Goal: Entertainment & Leisure: Browse casually

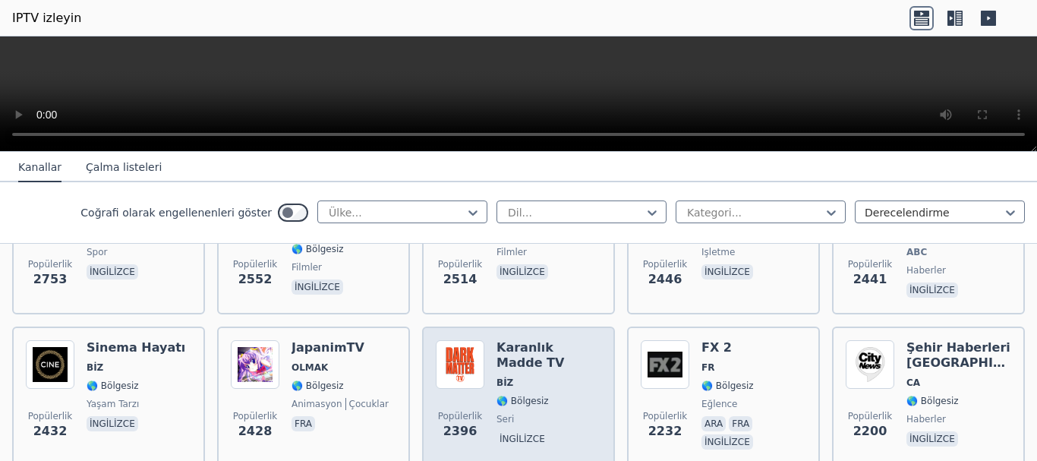
scroll to position [759, 0]
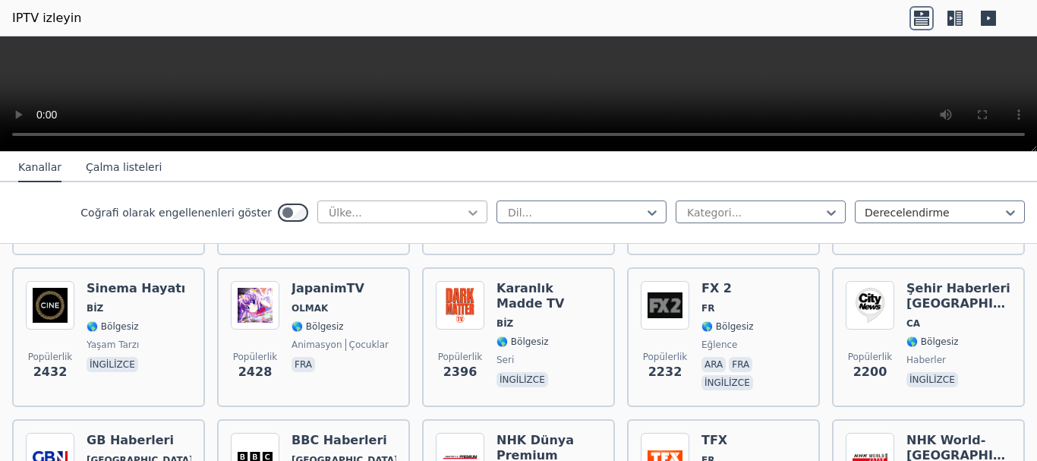
click at [465, 208] on icon at bounding box center [472, 212] width 15 height 15
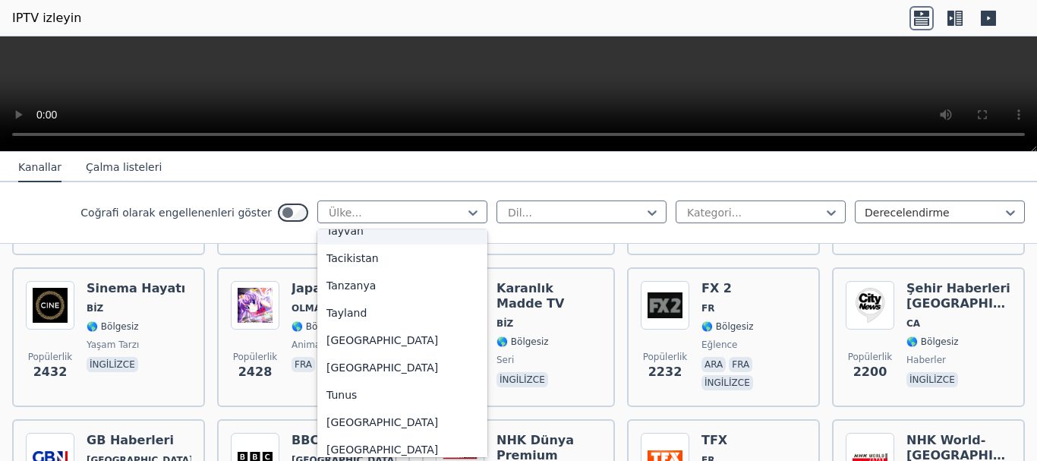
scroll to position [5087, 0]
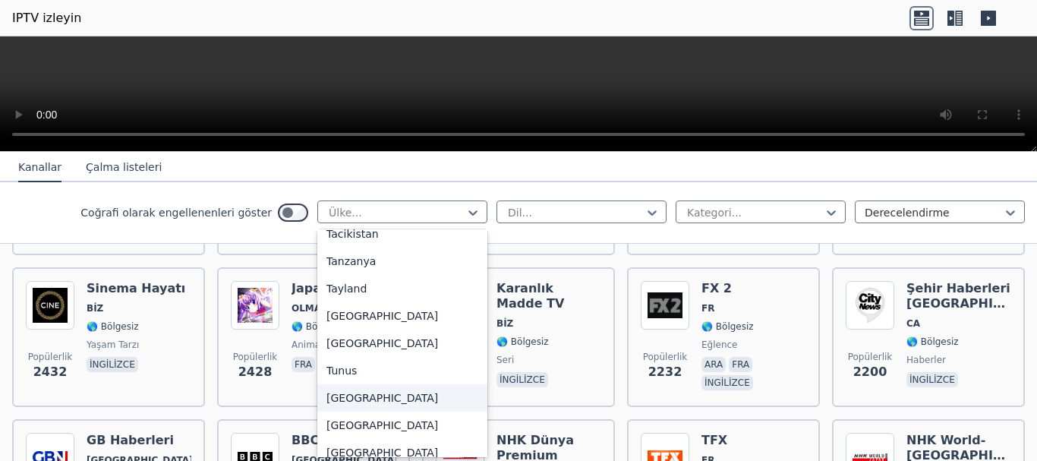
click at [334, 392] on font "[GEOGRAPHIC_DATA]" at bounding box center [383, 398] width 112 height 12
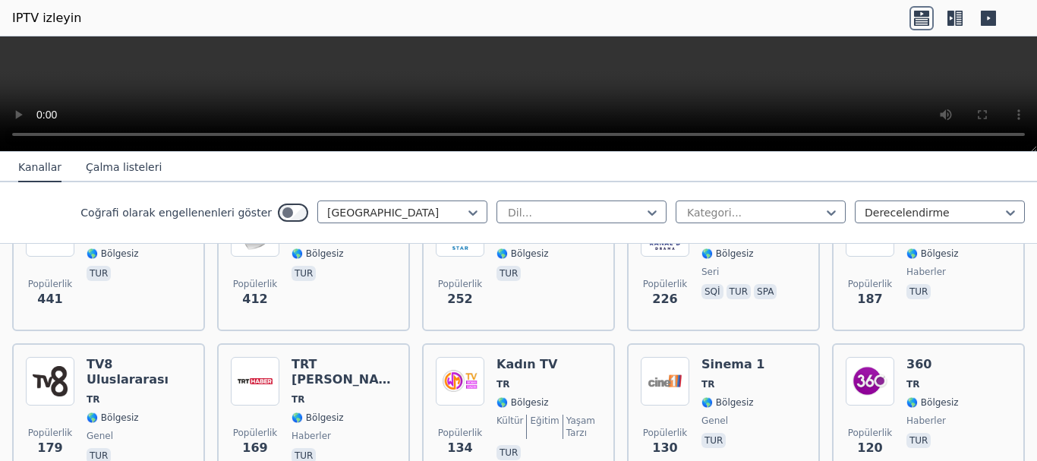
scroll to position [304, 0]
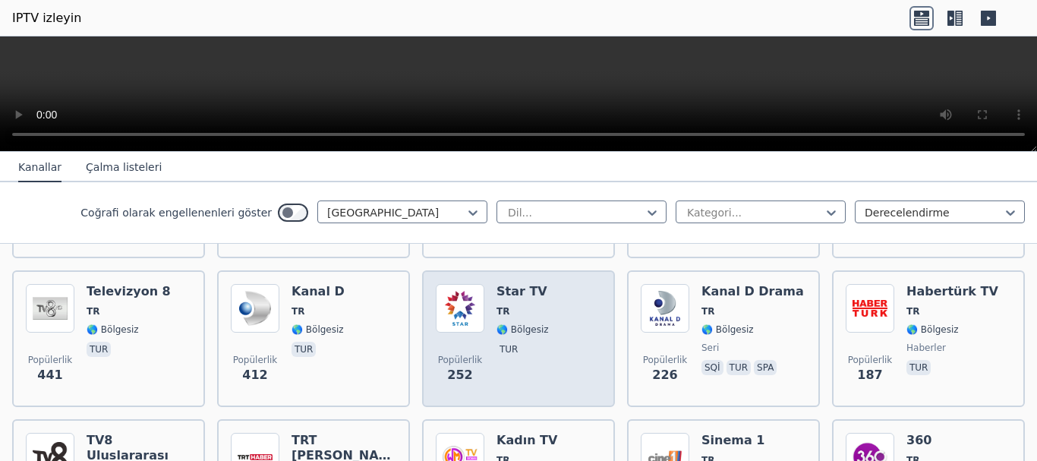
click at [517, 324] on font "🌎 Bölgesiz" at bounding box center [523, 329] width 52 height 11
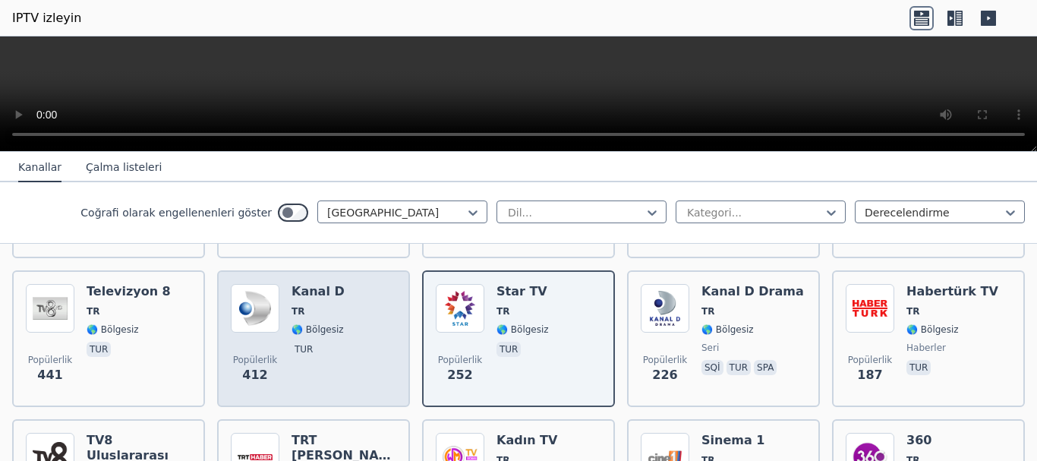
click at [313, 330] on font "🌎 Bölgesiz" at bounding box center [318, 329] width 52 height 11
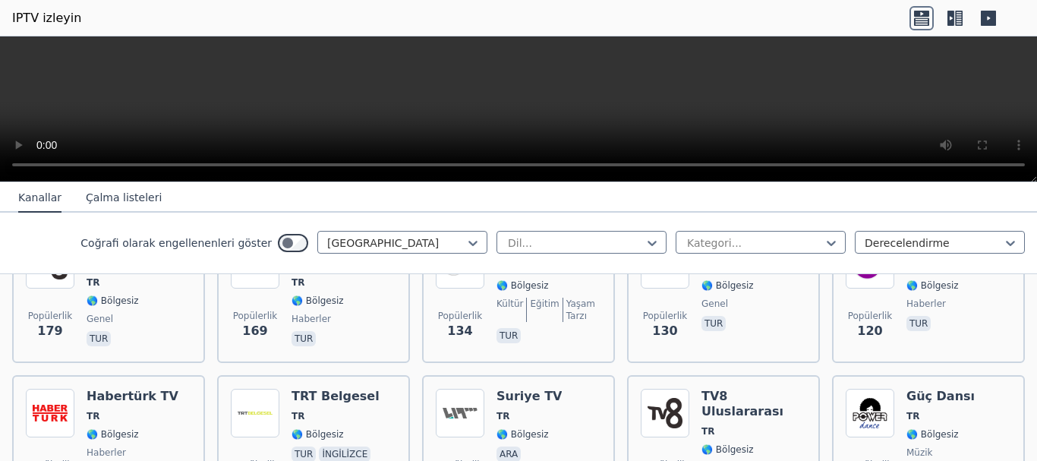
scroll to position [532, 0]
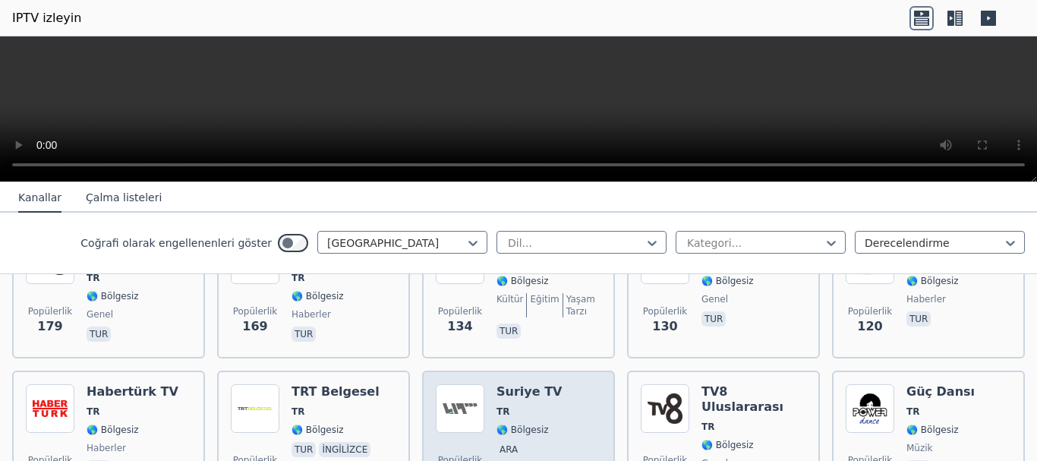
click at [513, 415] on div "Suriye TV TR 🌎 Bölgesiz ara" at bounding box center [529, 438] width 65 height 109
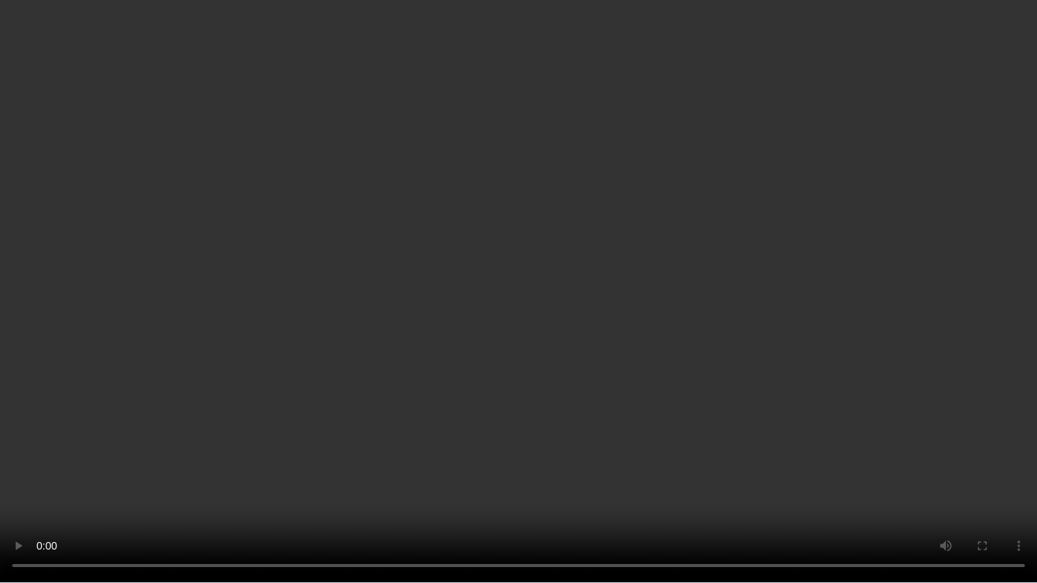
click at [570, 301] on video at bounding box center [518, 291] width 1037 height 583
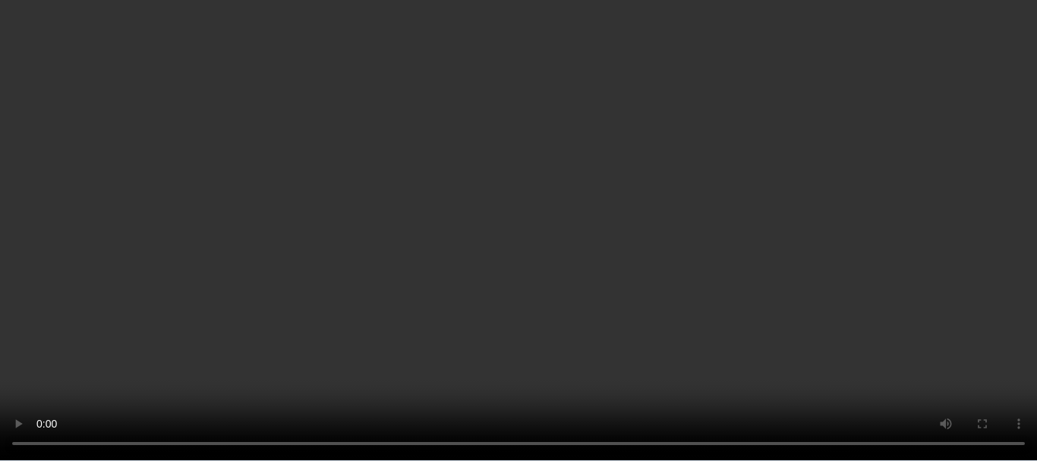
scroll to position [1291, 0]
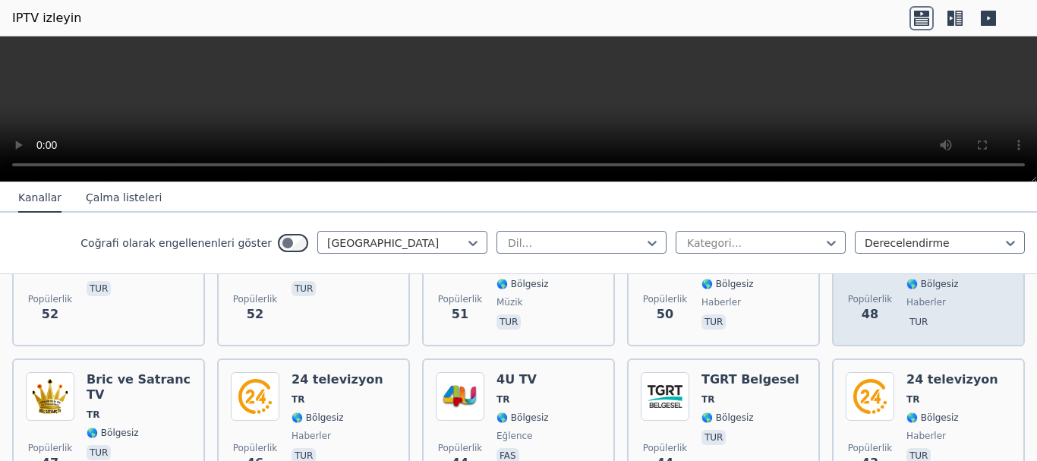
click at [920, 314] on span "tur" at bounding box center [959, 323] width 105 height 18
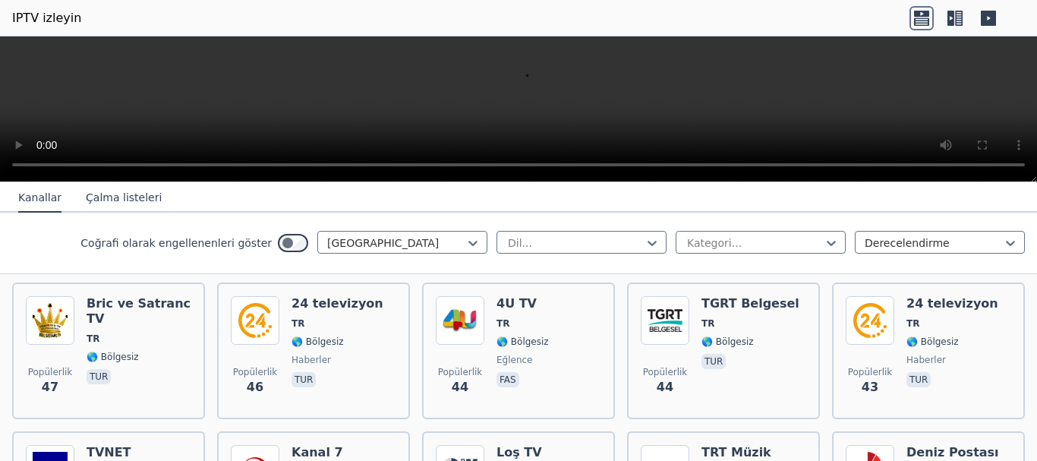
scroll to position [1443, 0]
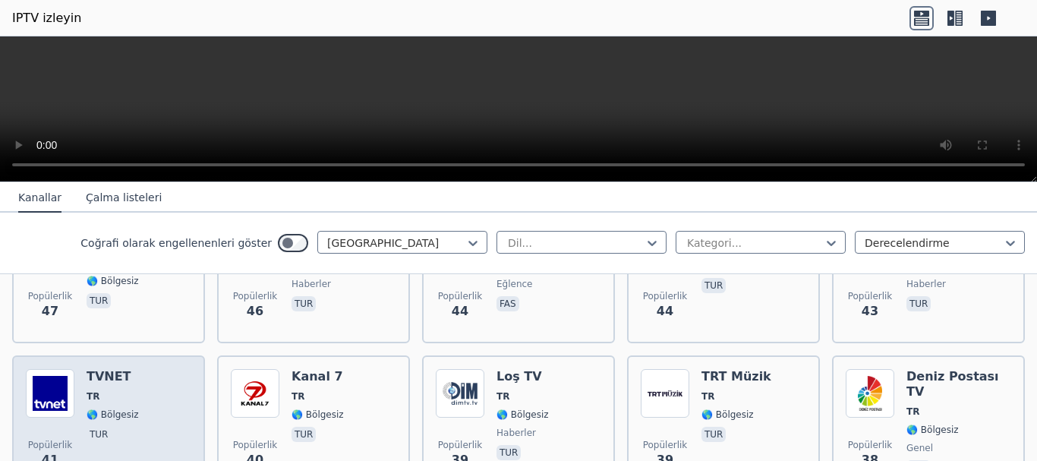
click at [105, 417] on font "🌎 Bölgesiz" at bounding box center [113, 414] width 52 height 11
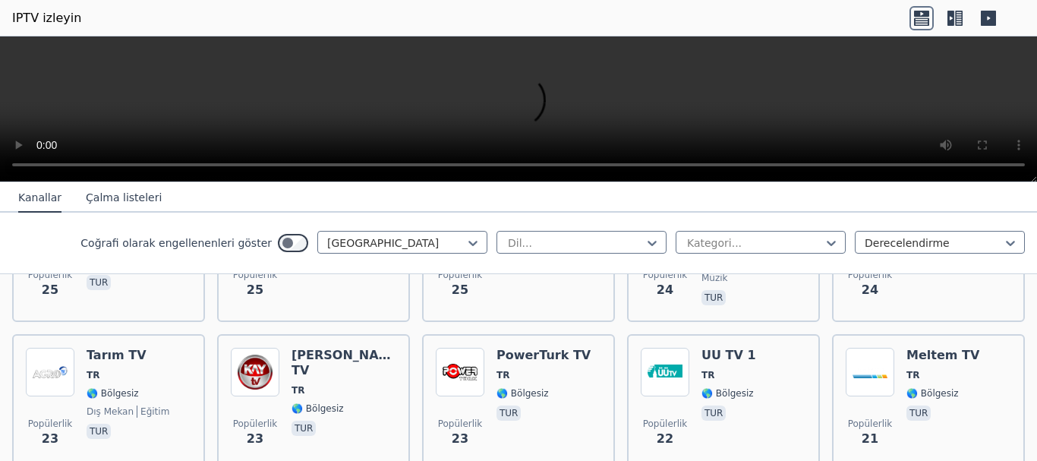
scroll to position [2658, 0]
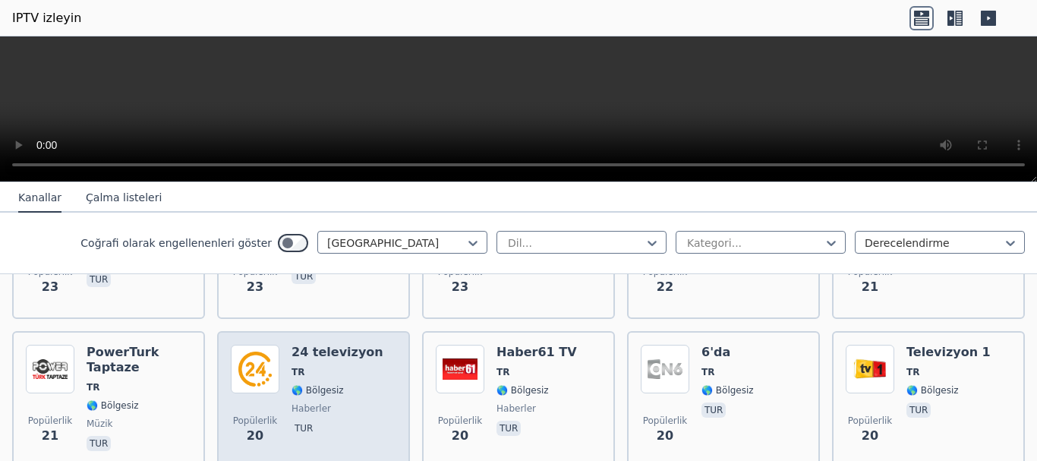
click at [315, 408] on font "haberler" at bounding box center [311, 408] width 39 height 11
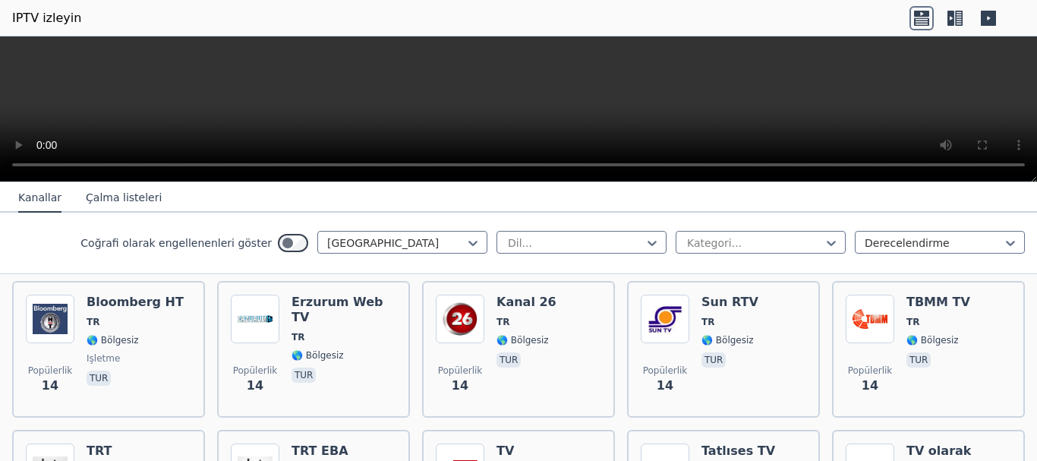
scroll to position [3591, 0]
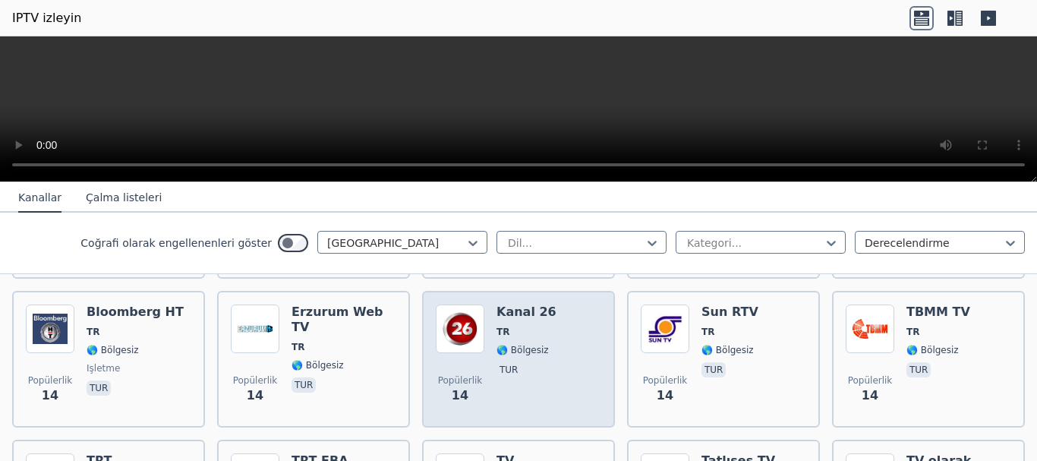
click at [544, 350] on div "Popülerlik 14 Kanal 26 TR 🌎 Bölgesiz tur" at bounding box center [519, 358] width 166 height 109
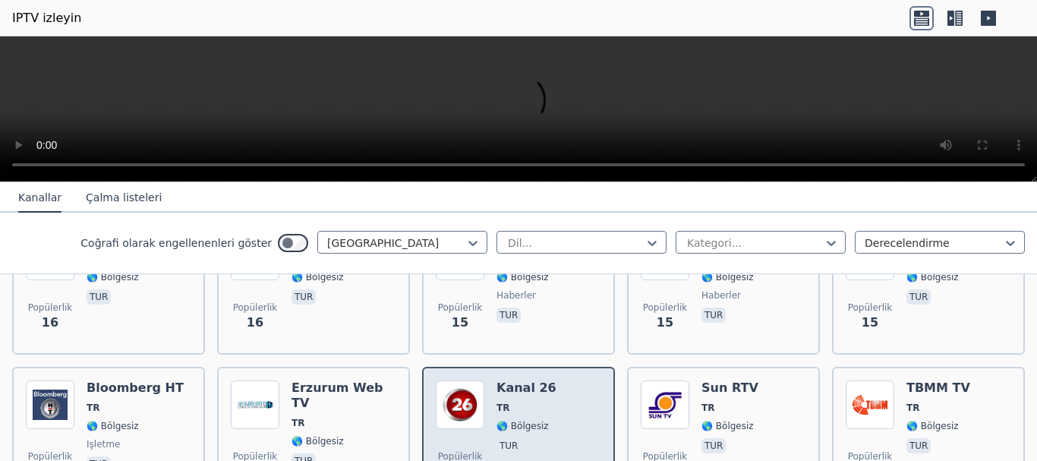
scroll to position [3439, 0]
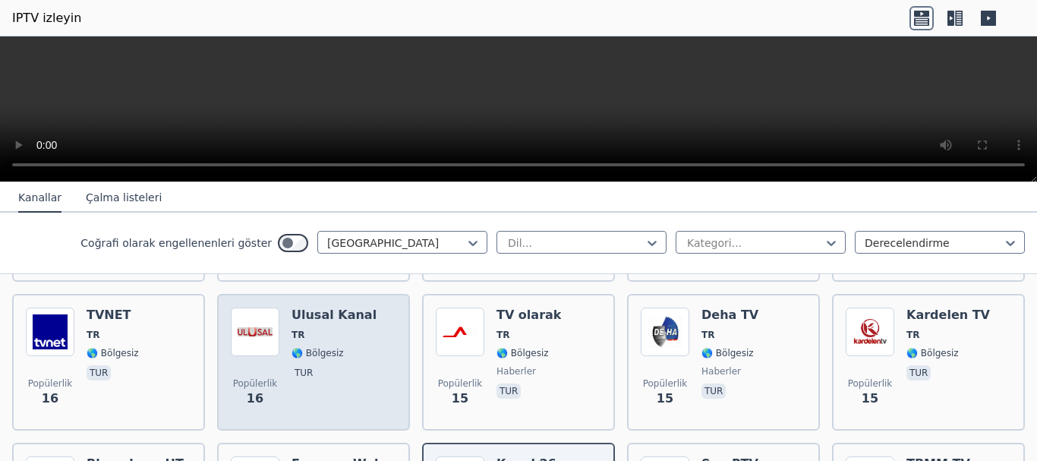
click at [311, 354] on font "🌎 Bölgesiz" at bounding box center [318, 353] width 52 height 11
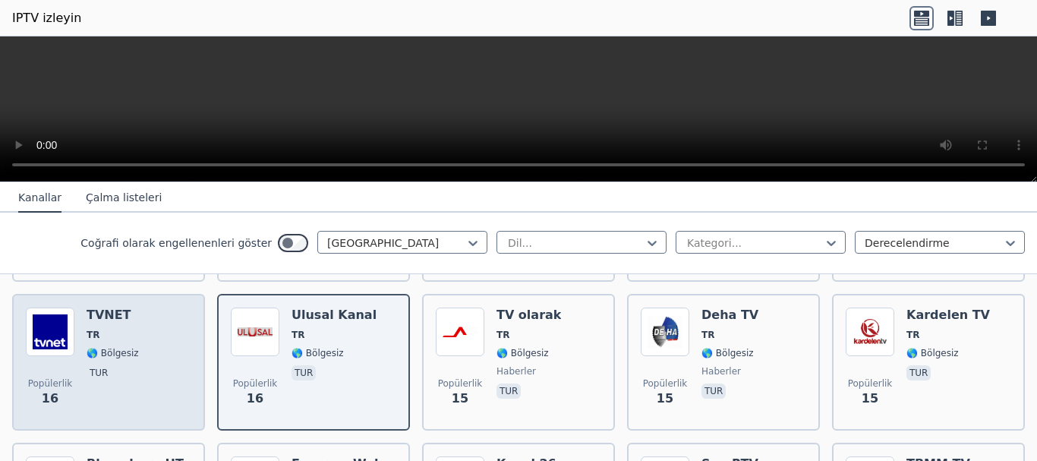
click at [103, 371] on font "tur" at bounding box center [99, 373] width 18 height 11
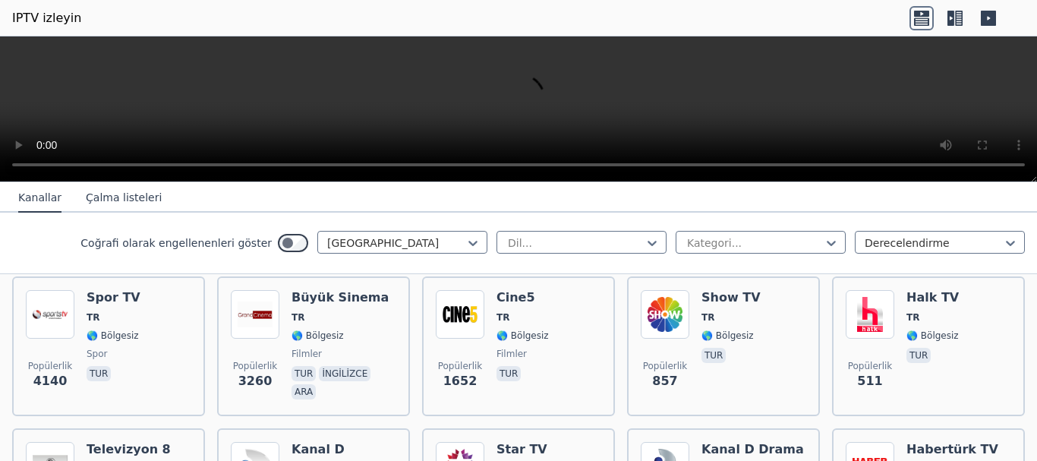
scroll to position [174, 0]
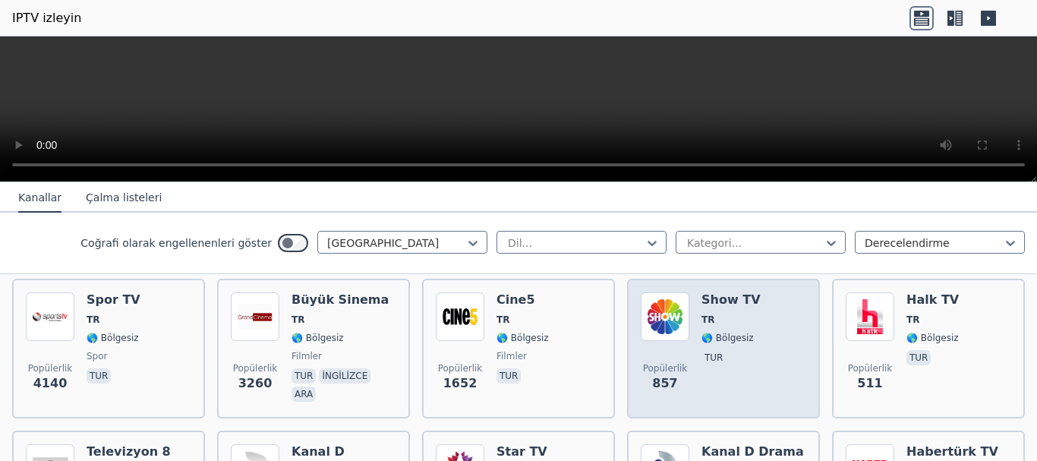
click at [725, 324] on span "TR" at bounding box center [731, 320] width 59 height 12
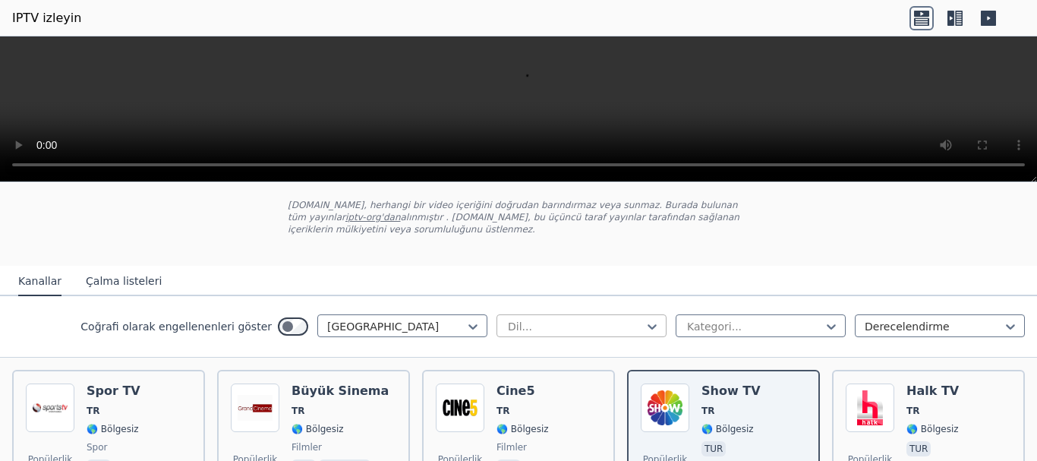
scroll to position [98, 0]
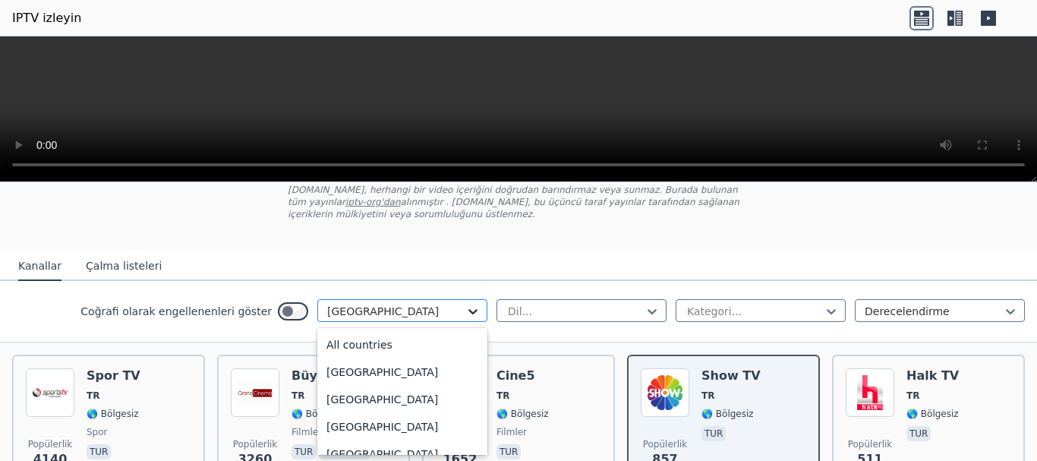
click at [468, 311] on icon at bounding box center [472, 311] width 9 height 5
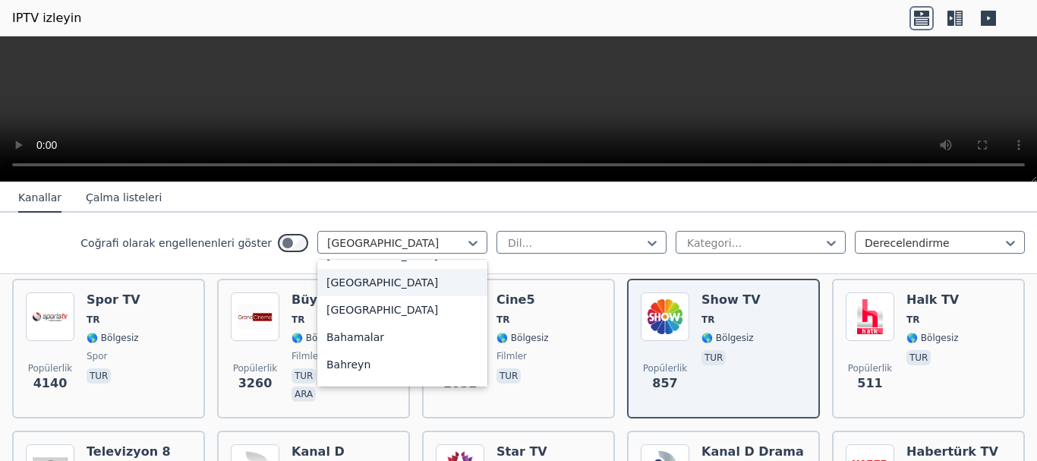
scroll to position [304, 0]
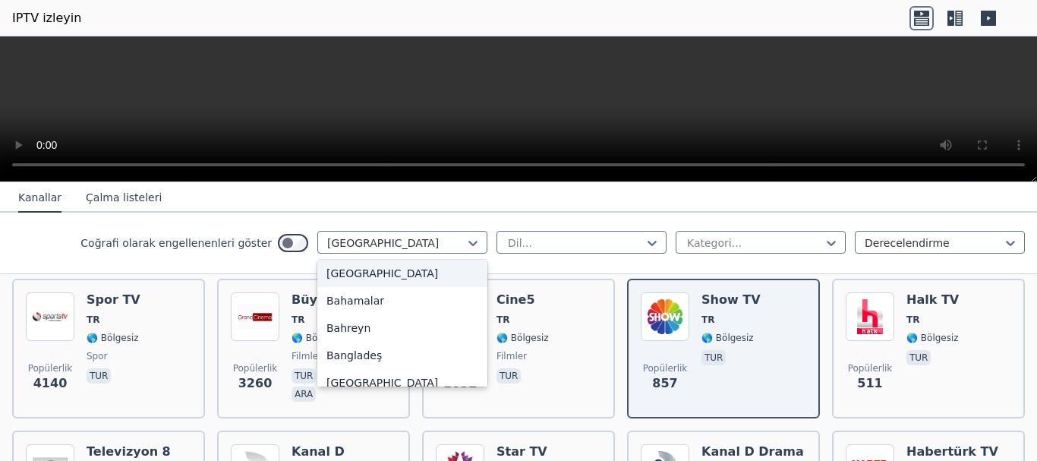
click at [364, 278] on font "[GEOGRAPHIC_DATA]" at bounding box center [383, 273] width 112 height 12
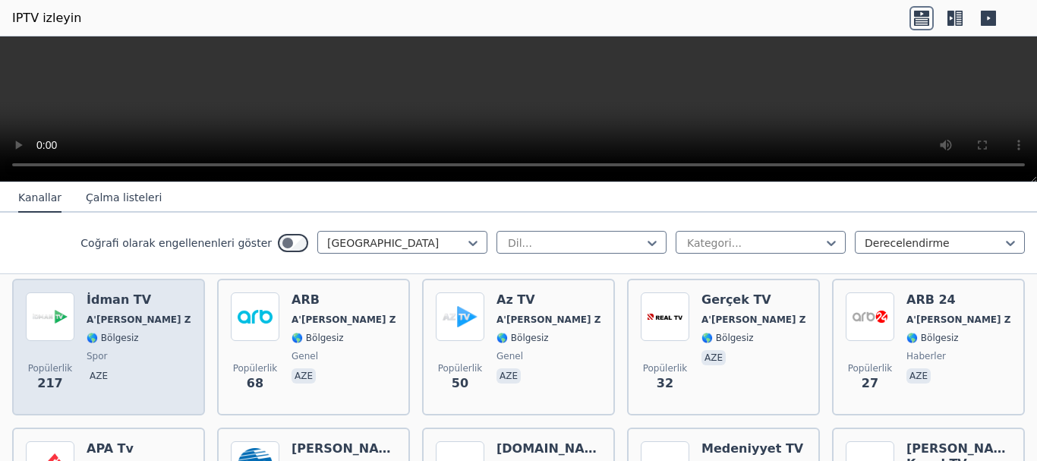
click at [131, 353] on span "spor" at bounding box center [139, 356] width 105 height 12
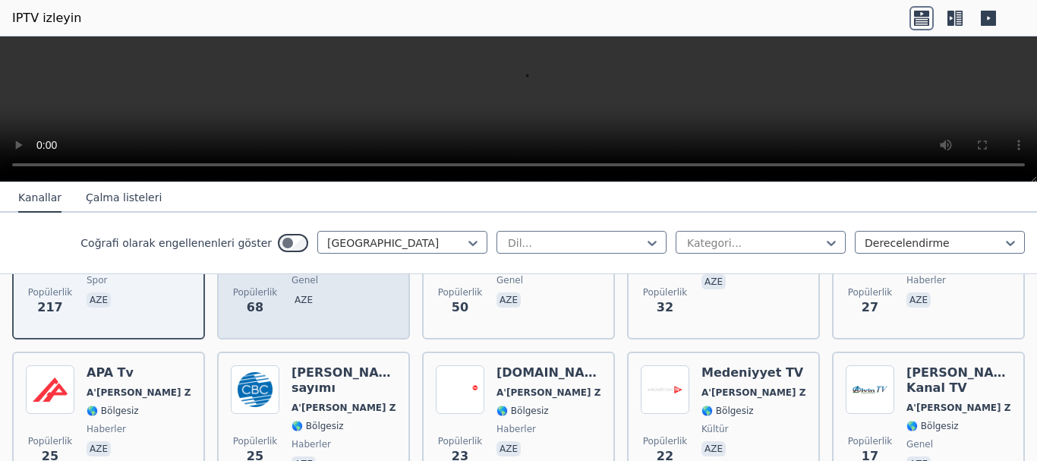
scroll to position [174, 0]
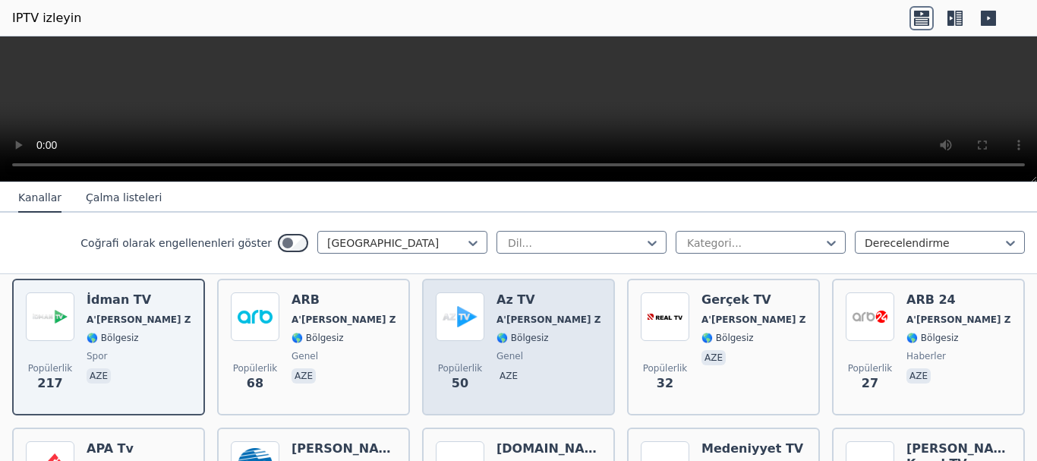
click at [541, 344] on div "Popülerlik 50 Az TV A'[PERSON_NAME] Z'ye 🌎 Bölgesiz genel aze" at bounding box center [519, 346] width 166 height 109
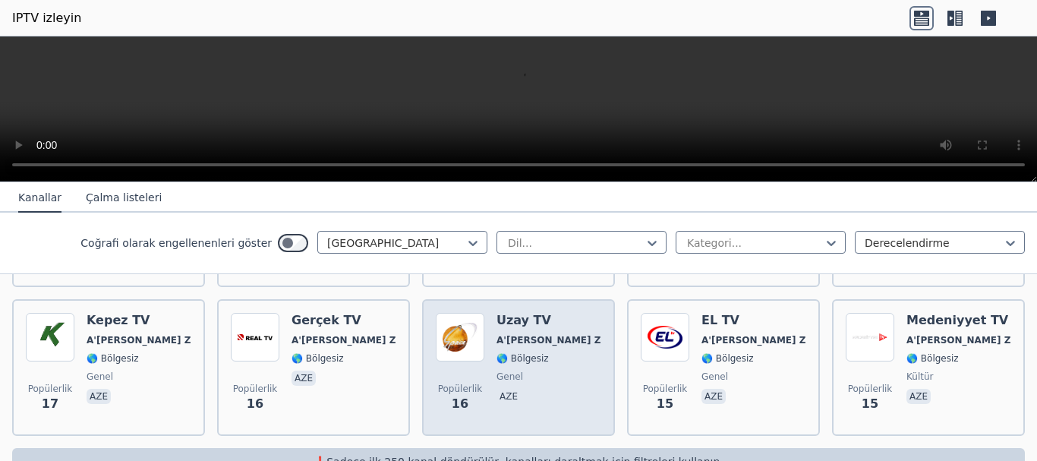
scroll to position [478, 0]
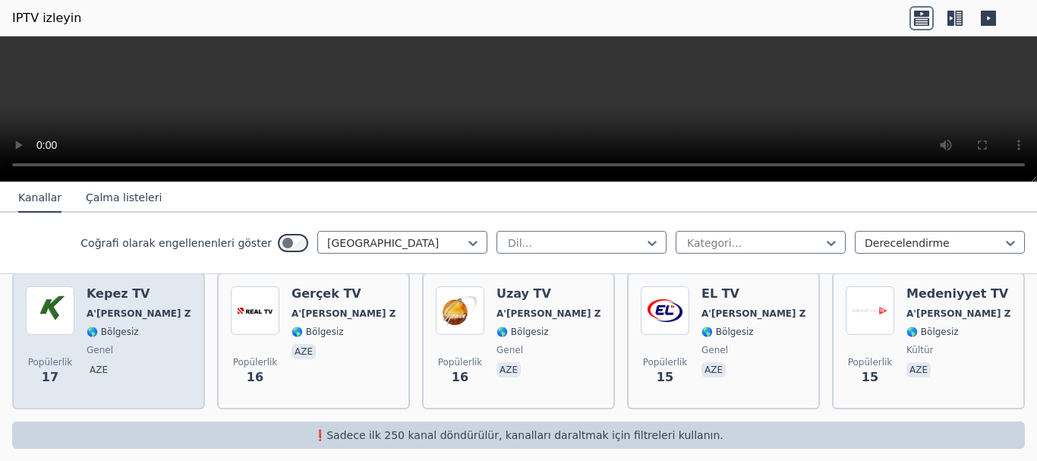
click at [115, 327] on font "🌎 Bölgesiz" at bounding box center [113, 332] width 52 height 11
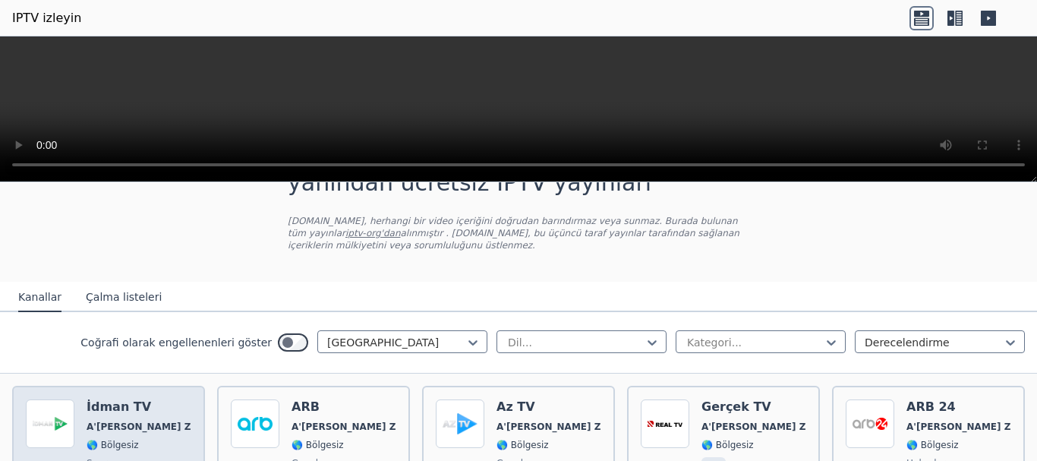
scroll to position [152, 0]
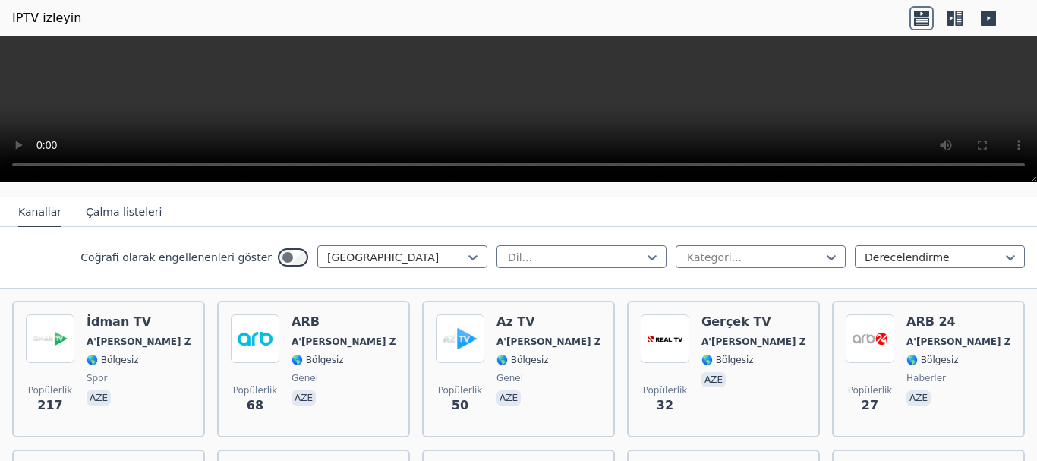
click at [100, 212] on font "Çalma listeleri" at bounding box center [124, 212] width 76 height 12
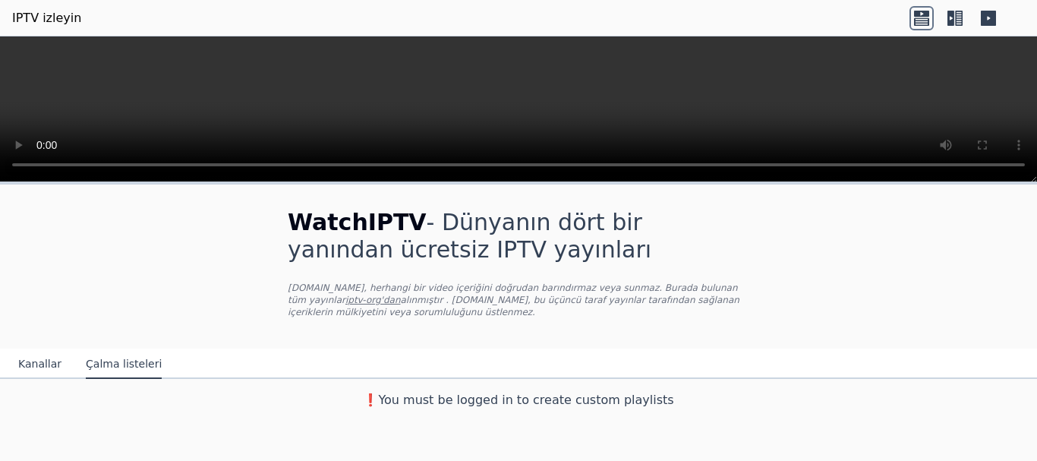
scroll to position [0, 0]
click at [362, 364] on nav "Kanallar Çalma listeleri" at bounding box center [518, 364] width 1037 height 30
click at [31, 361] on font "Kanallar" at bounding box center [39, 364] width 43 height 12
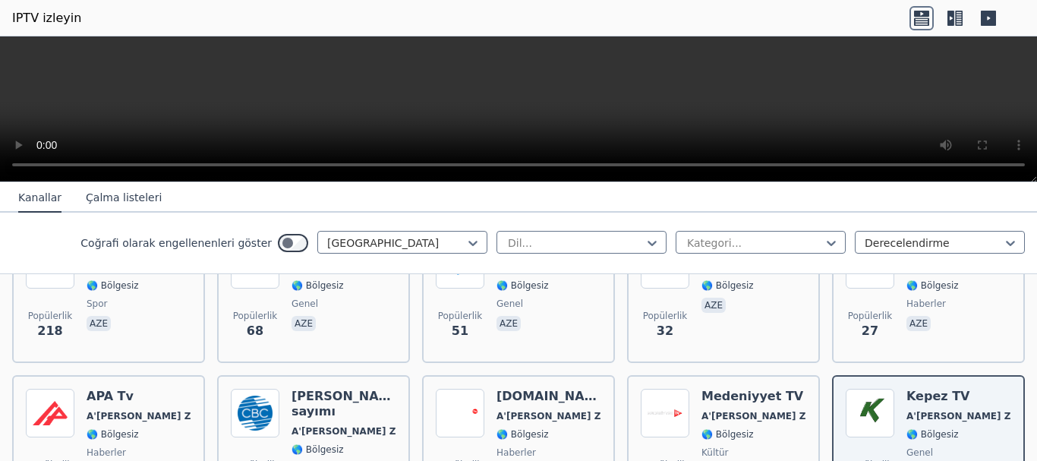
scroll to position [228, 0]
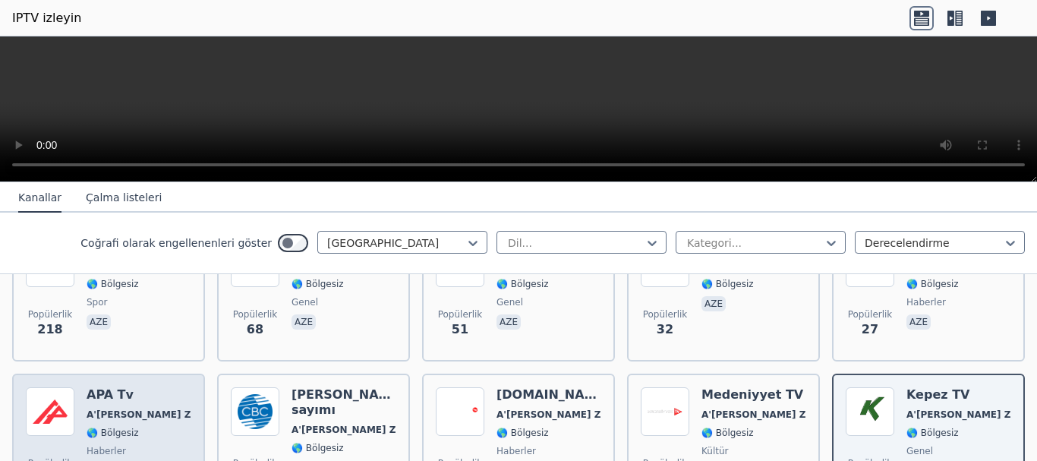
click at [115, 440] on div "APA Tv A'[PERSON_NAME] Z'ye 🌎 Bölgesiz haberler aze" at bounding box center [139, 441] width 105 height 109
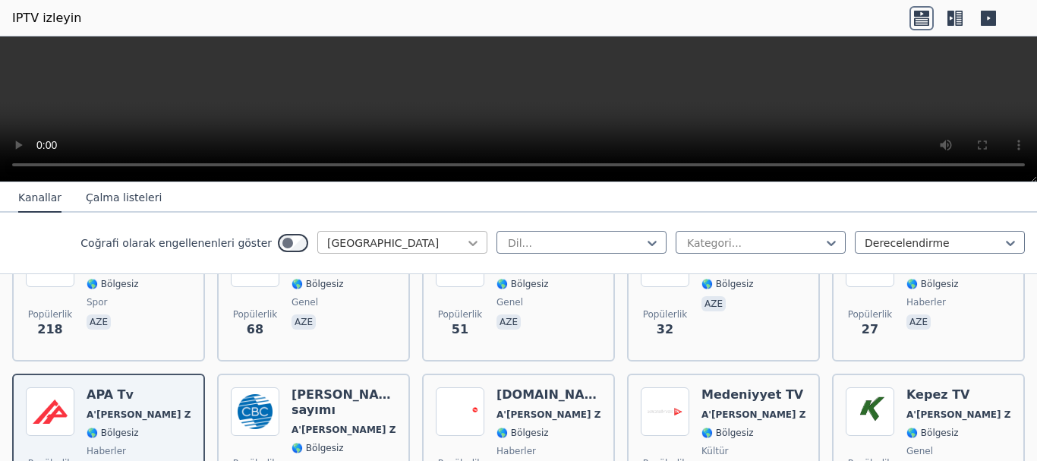
click at [465, 244] on icon at bounding box center [472, 242] width 15 height 15
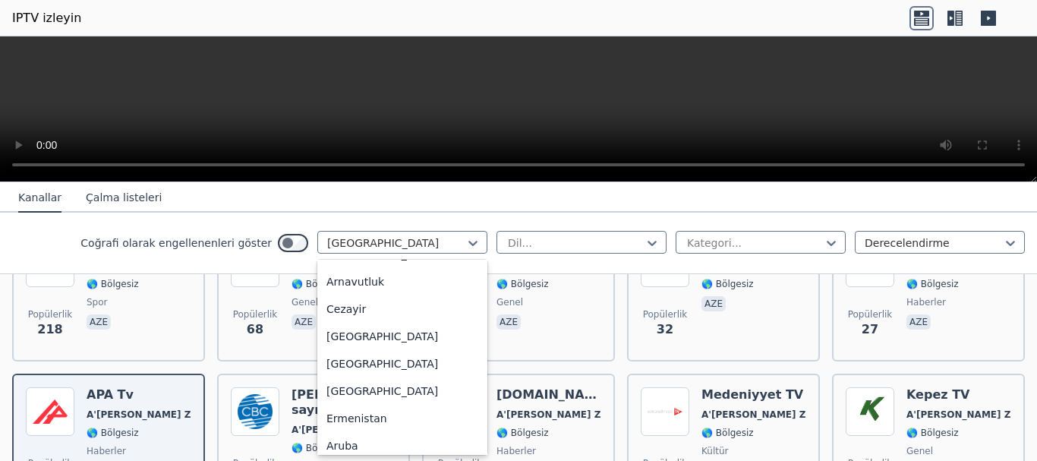
scroll to position [0, 0]
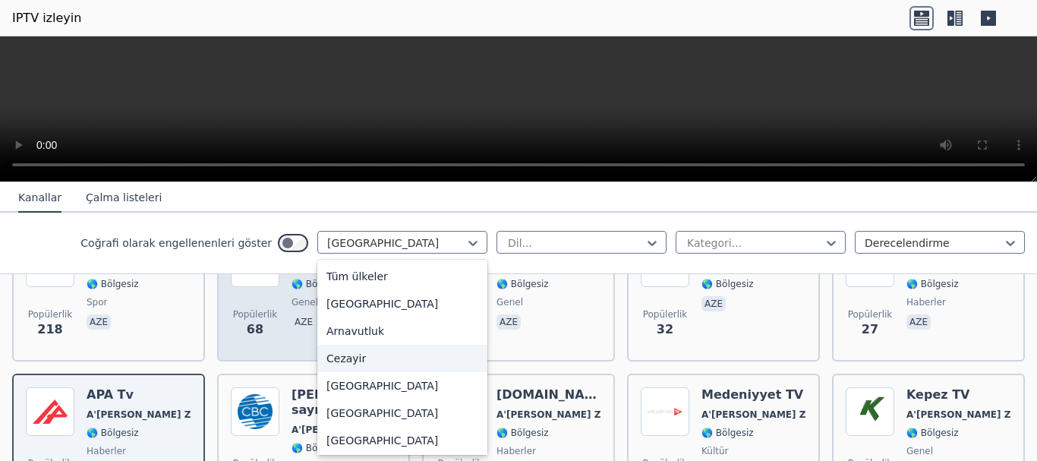
click at [338, 358] on font "Cezayir" at bounding box center [346, 358] width 39 height 12
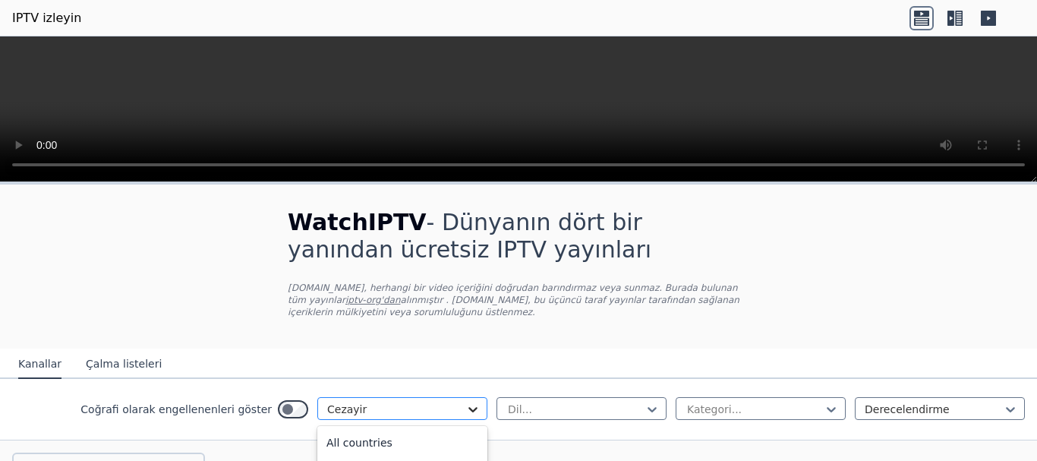
click at [465, 407] on icon at bounding box center [472, 409] width 15 height 15
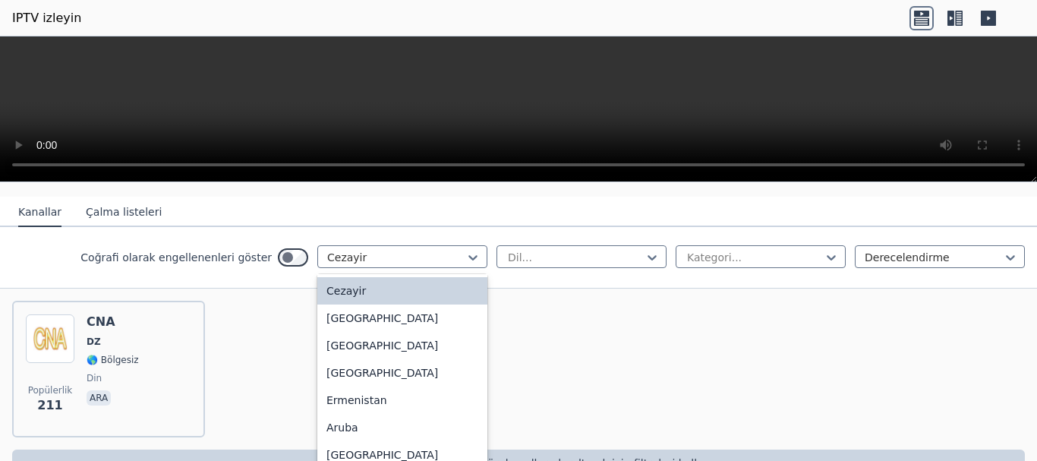
scroll to position [152, 0]
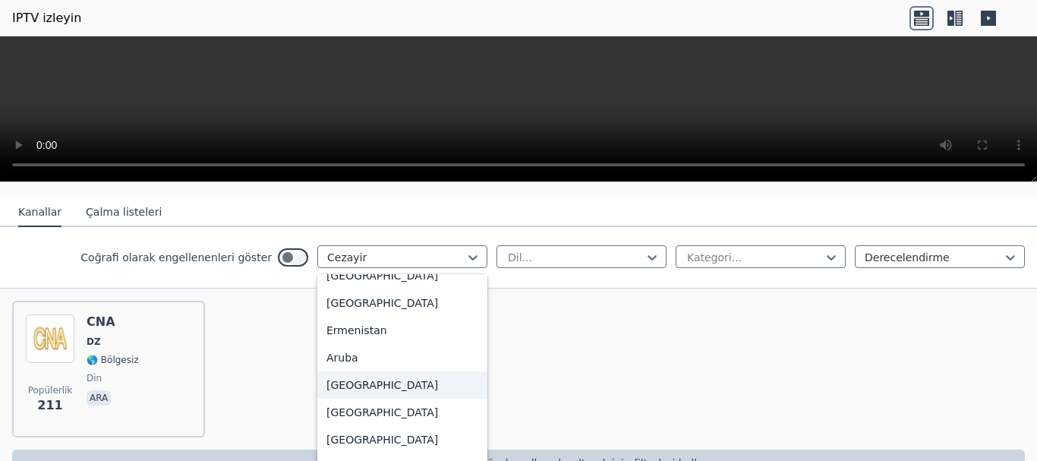
click at [356, 387] on font "[GEOGRAPHIC_DATA]" at bounding box center [383, 385] width 112 height 12
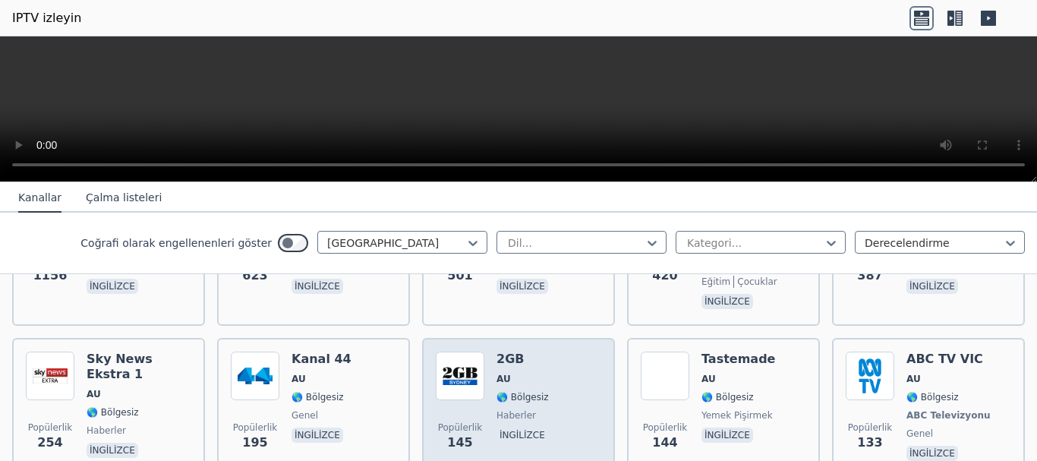
scroll to position [304, 0]
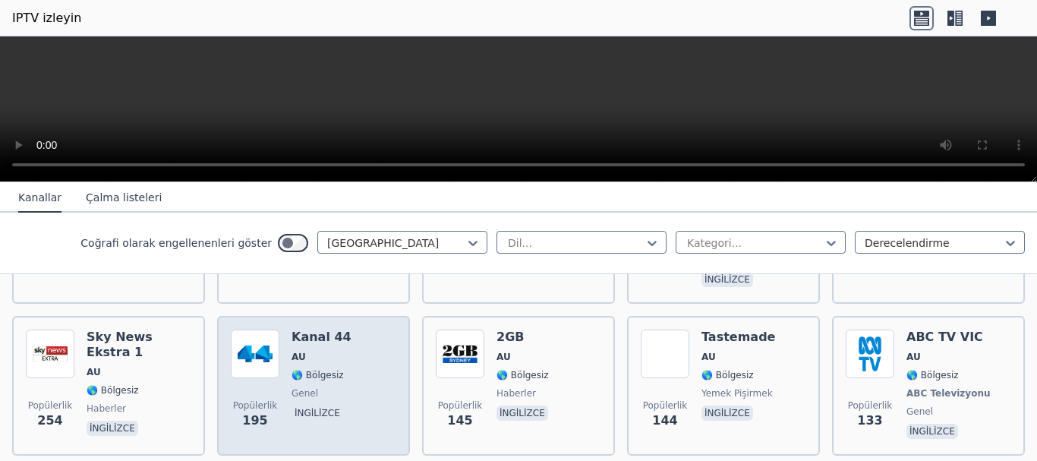
click at [312, 351] on span "AU" at bounding box center [322, 357] width 60 height 12
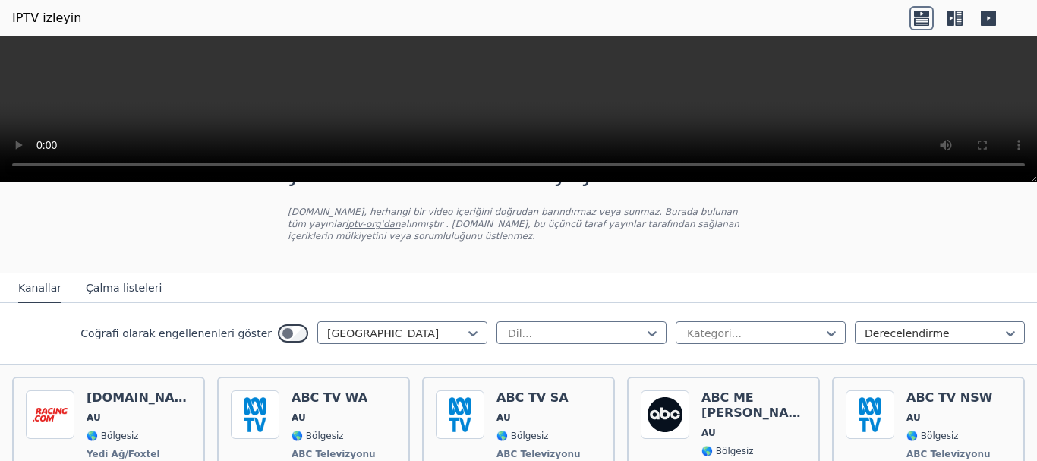
scroll to position [0, 0]
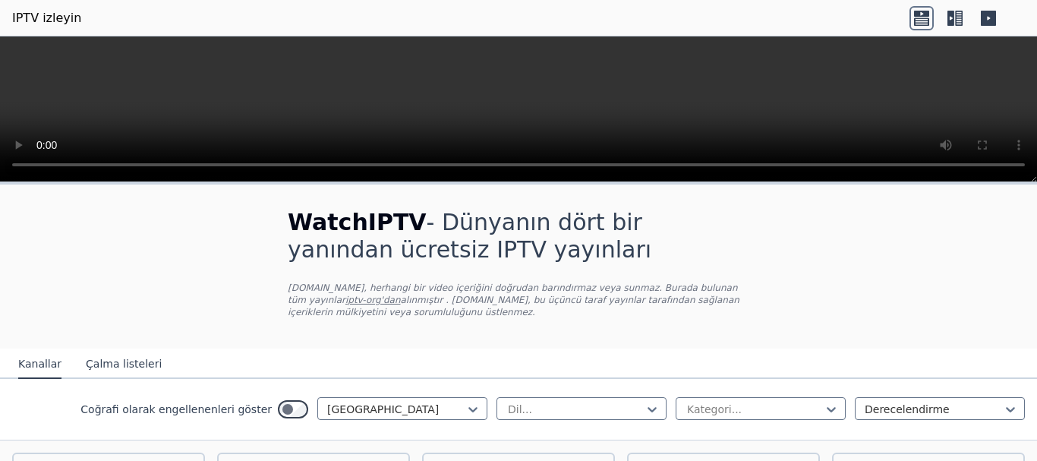
click at [924, 19] on icon at bounding box center [922, 18] width 24 height 24
click at [954, 20] on icon at bounding box center [955, 18] width 24 height 24
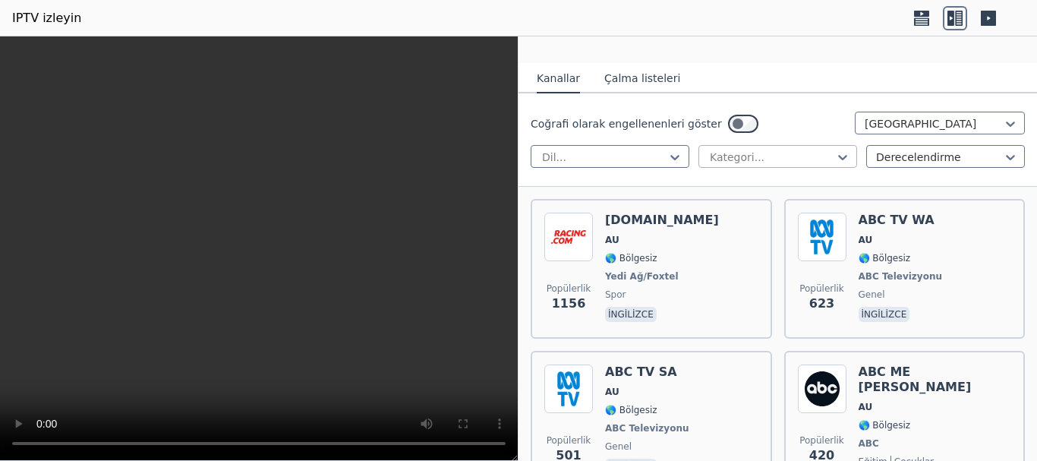
scroll to position [152, 0]
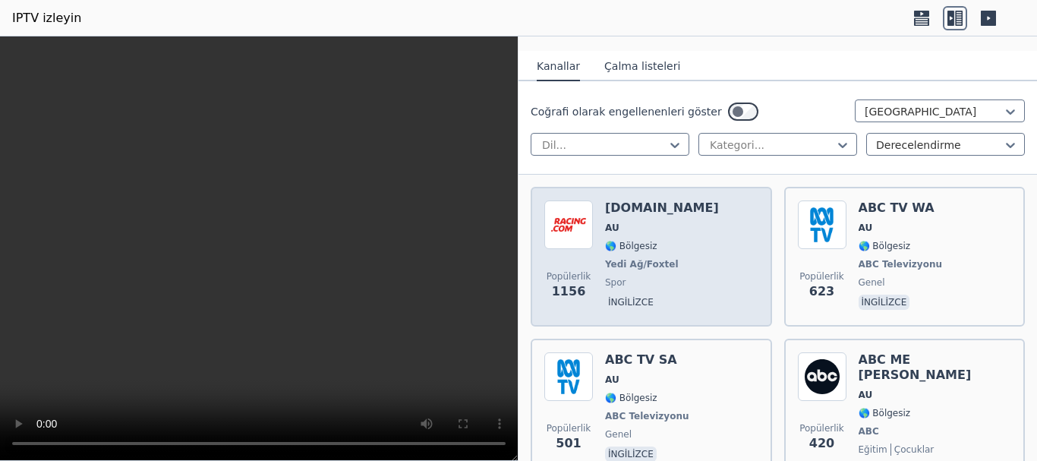
click at [686, 274] on div "Popülerlik 1156 [DOMAIN_NAME] AU 🌎 Bölgesiz Yedi Ağ/Foxtel spor ingilizce" at bounding box center [651, 256] width 214 height 112
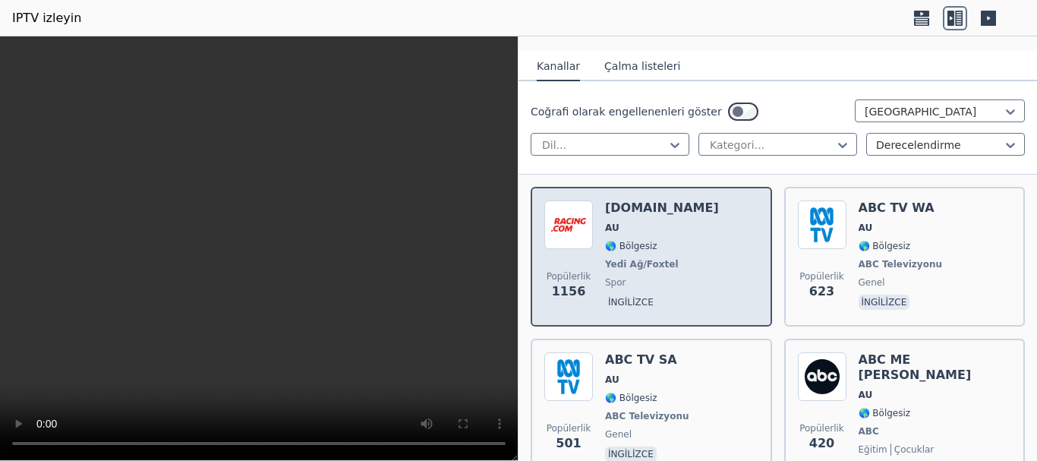
click at [686, 274] on div "Popülerlik 1156 [DOMAIN_NAME] AU 🌎 Bölgesiz Yedi Ağ/Foxtel spor ingilizce" at bounding box center [651, 256] width 214 height 112
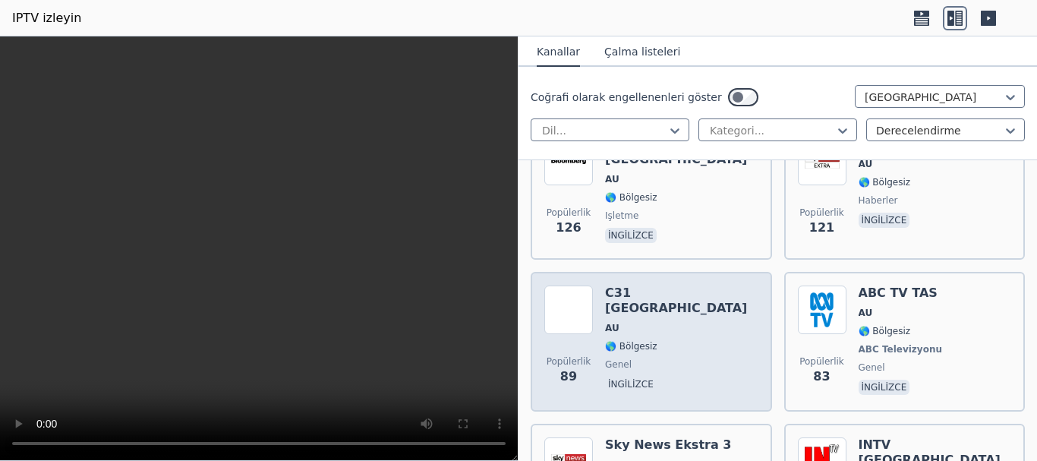
scroll to position [911, 0]
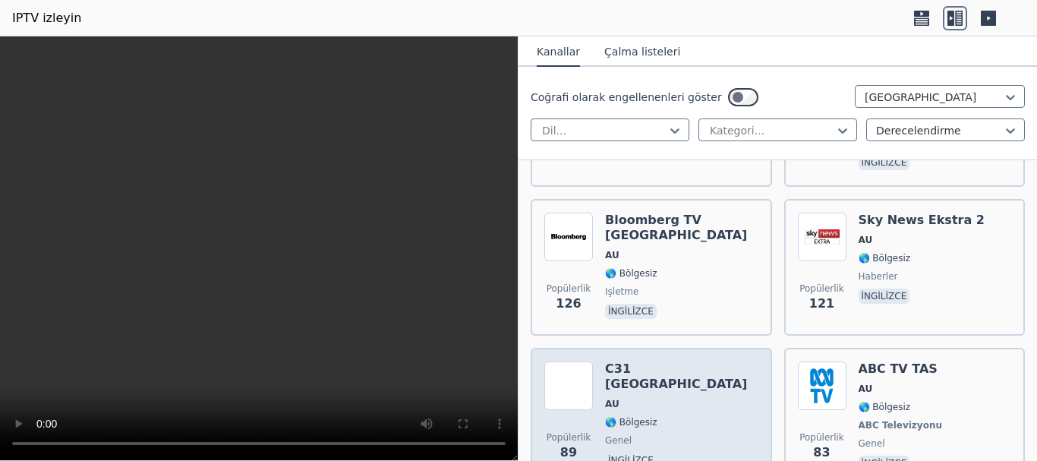
click at [677, 286] on span "işletme" at bounding box center [681, 292] width 153 height 12
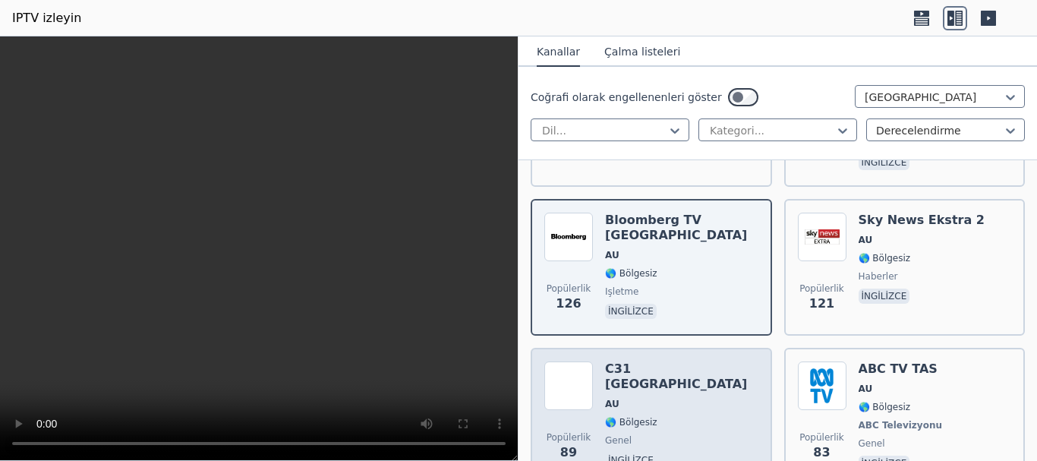
click at [677, 286] on span "işletme" at bounding box center [681, 292] width 153 height 12
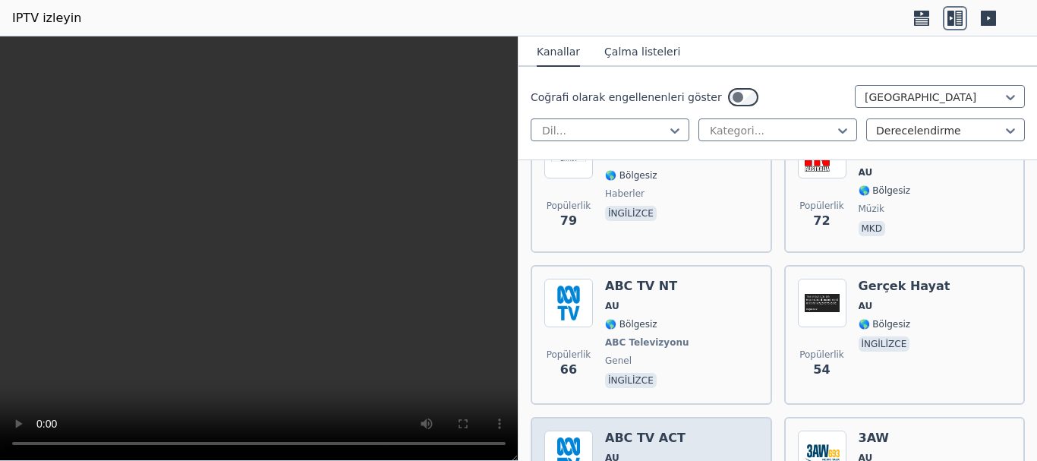
scroll to position [1291, 0]
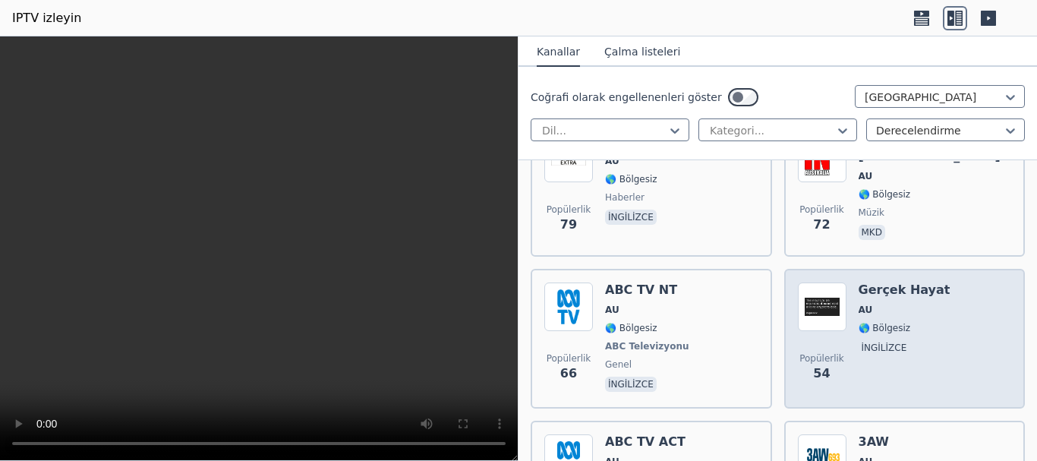
click at [895, 304] on span "AU" at bounding box center [905, 310] width 92 height 12
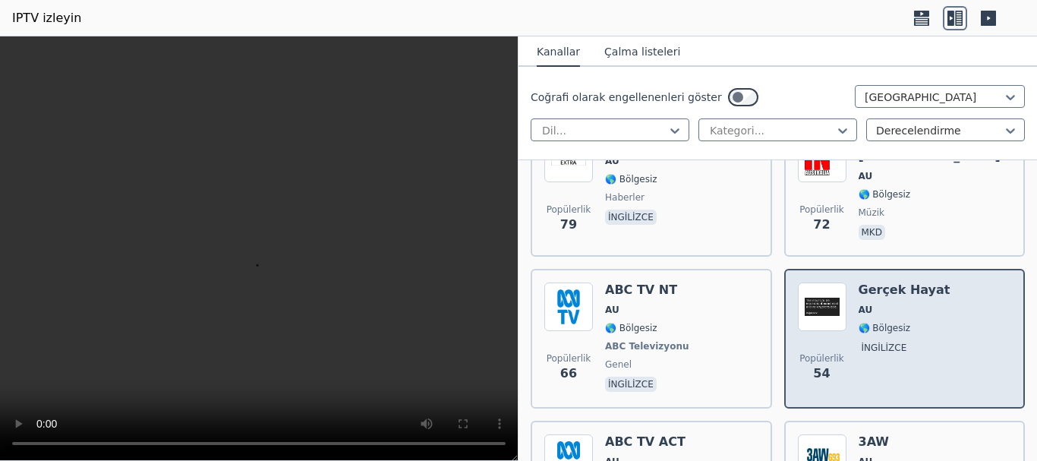
click at [895, 304] on span "AU" at bounding box center [905, 310] width 92 height 12
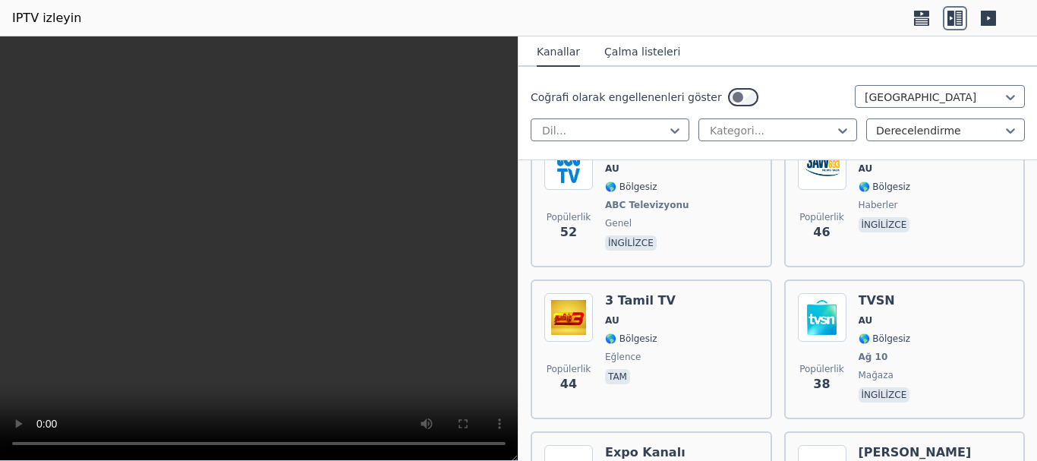
scroll to position [1670, 0]
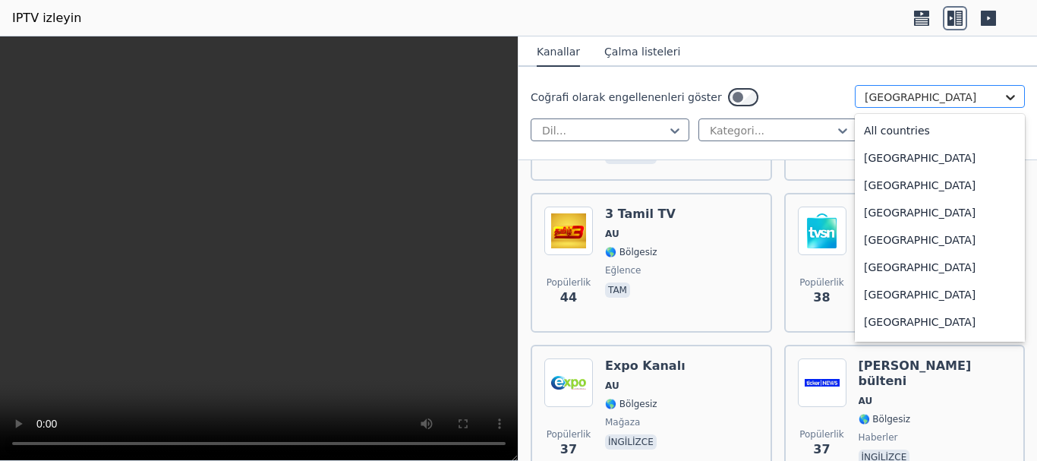
click at [1006, 99] on icon at bounding box center [1010, 97] width 9 height 5
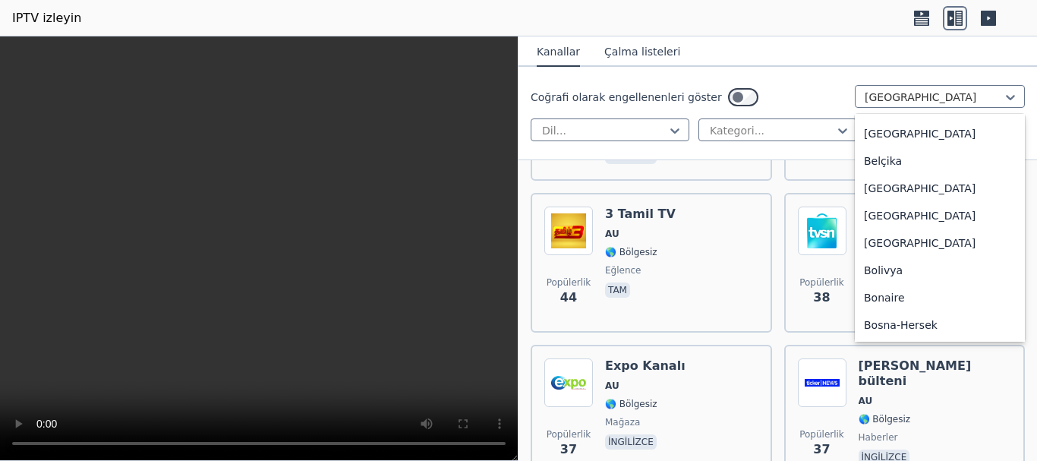
scroll to position [437, 0]
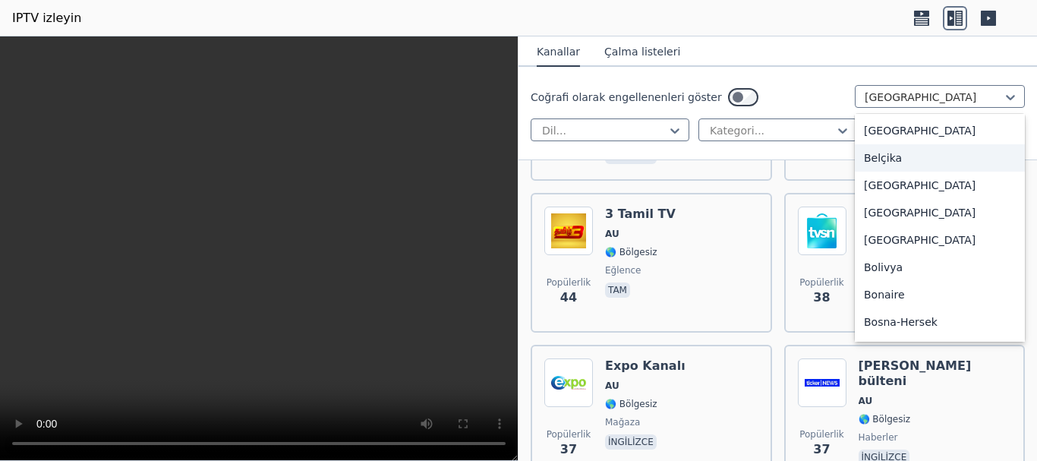
click at [876, 159] on font "Belçika" at bounding box center [883, 158] width 38 height 12
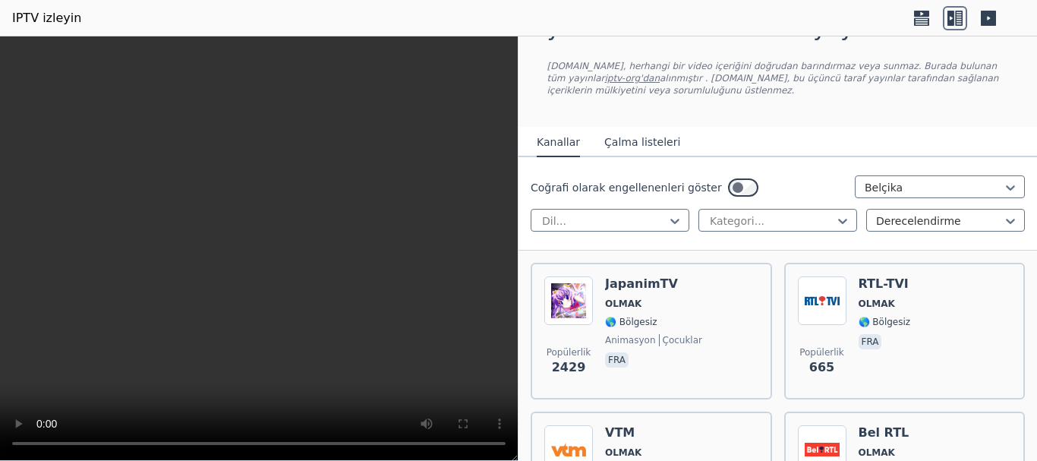
scroll to position [152, 0]
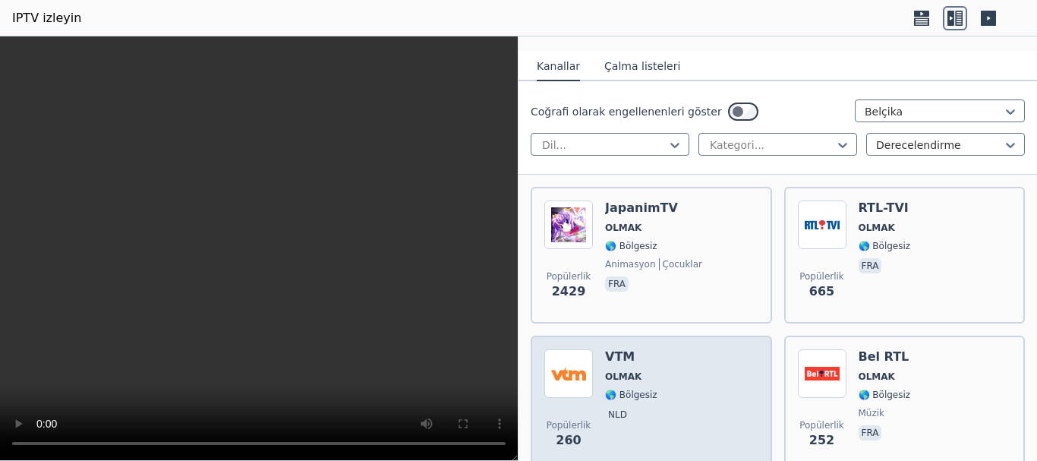
click at [653, 383] on div "Popülerlik 260 VTM OLMAK 🌎 Bölgesiz nld" at bounding box center [651, 403] width 214 height 109
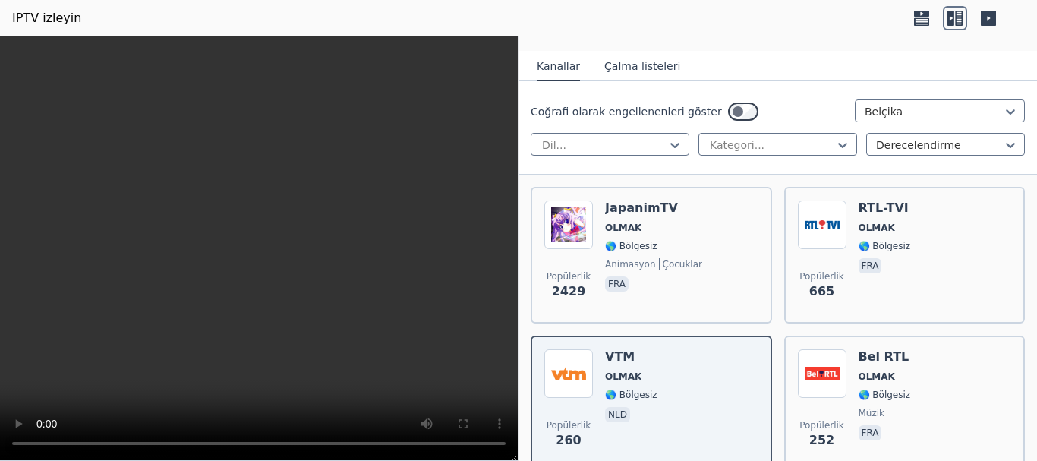
click at [991, 14] on icon at bounding box center [988, 18] width 15 height 15
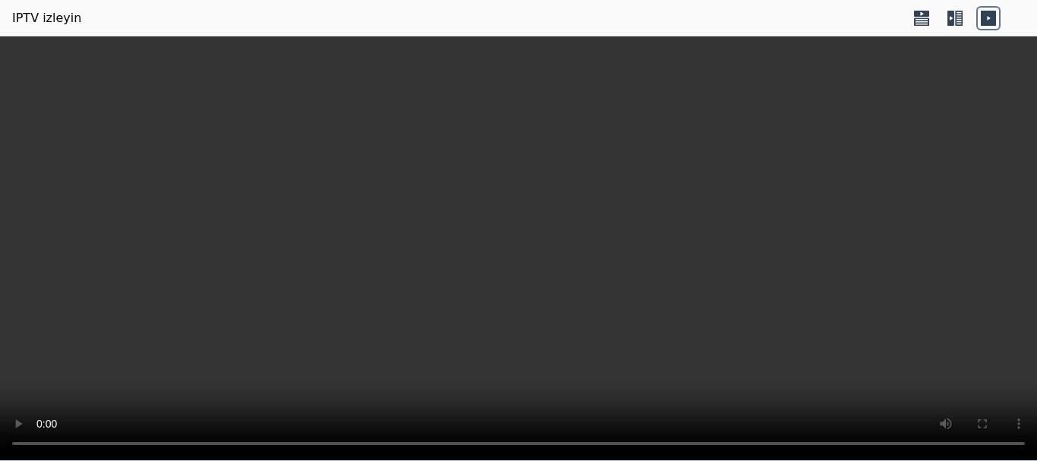
click at [920, 17] on icon at bounding box center [922, 18] width 24 height 24
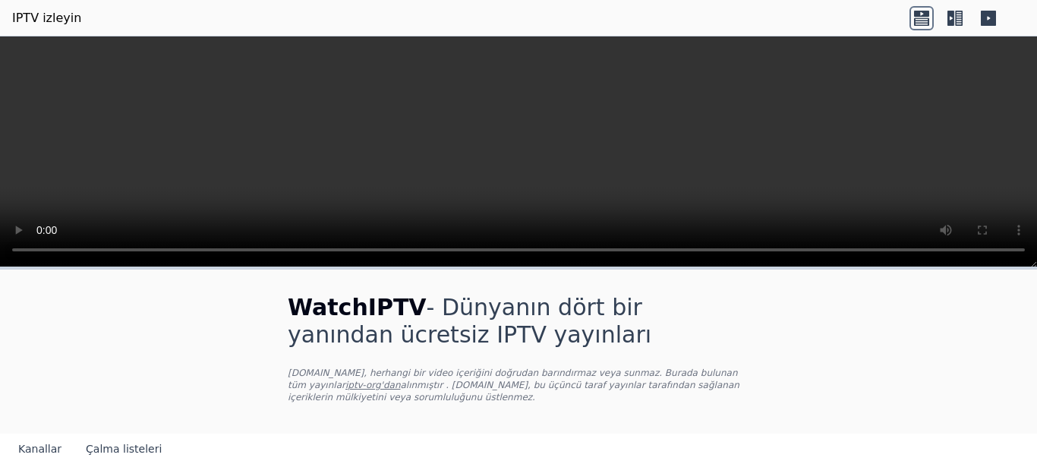
click at [957, 18] on icon at bounding box center [959, 18] width 8 height 15
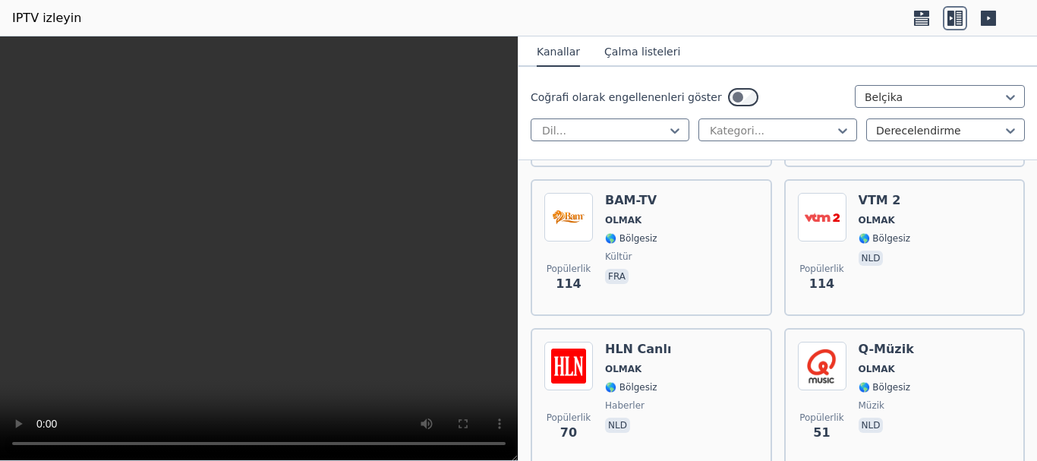
scroll to position [607, 0]
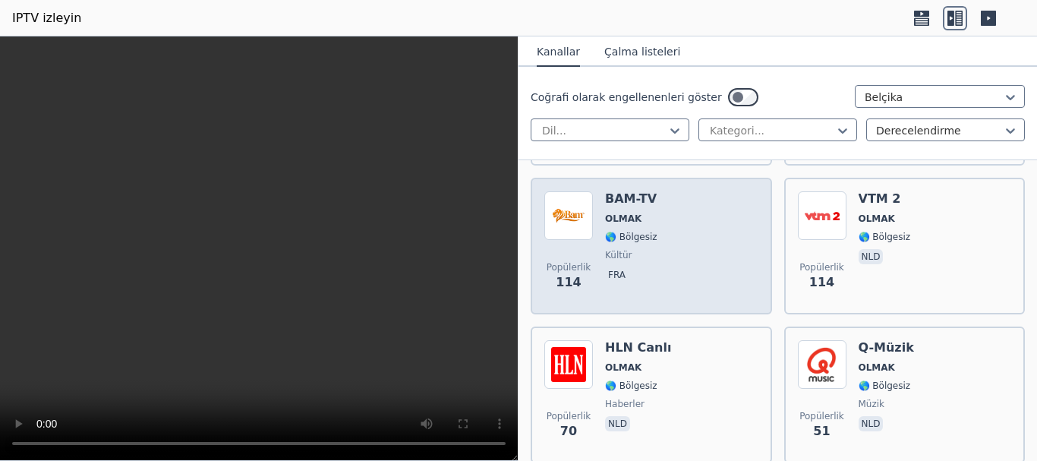
click at [640, 226] on div "BAM-TV OLMAK 🌎 Bölgesiz kültür fra" at bounding box center [631, 245] width 52 height 109
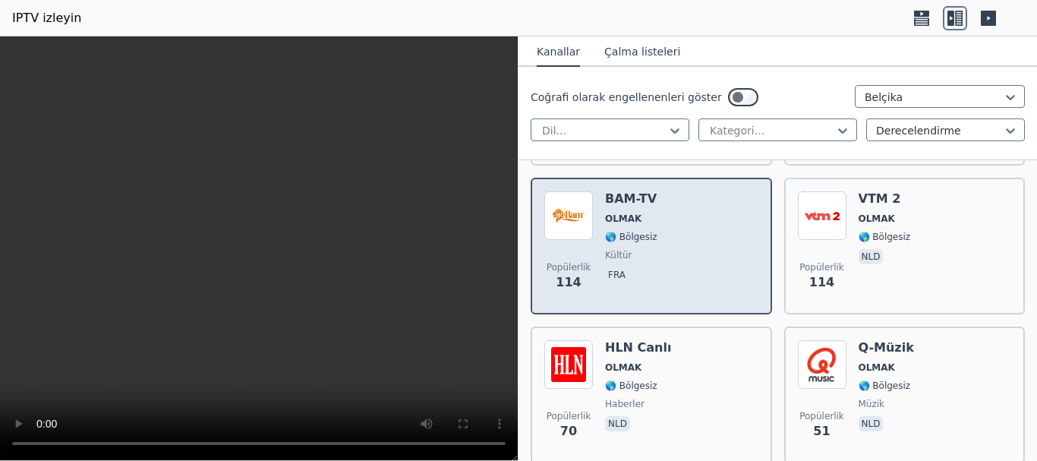
click at [640, 226] on div "BAM-TV OLMAK 🌎 Bölgesiz kültür fra" at bounding box center [631, 245] width 52 height 109
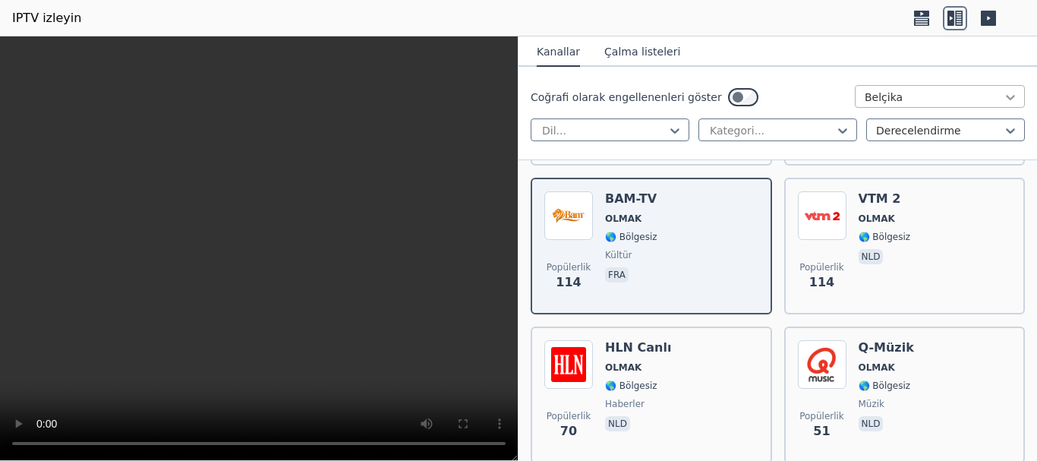
click at [1003, 94] on icon at bounding box center [1010, 97] width 15 height 15
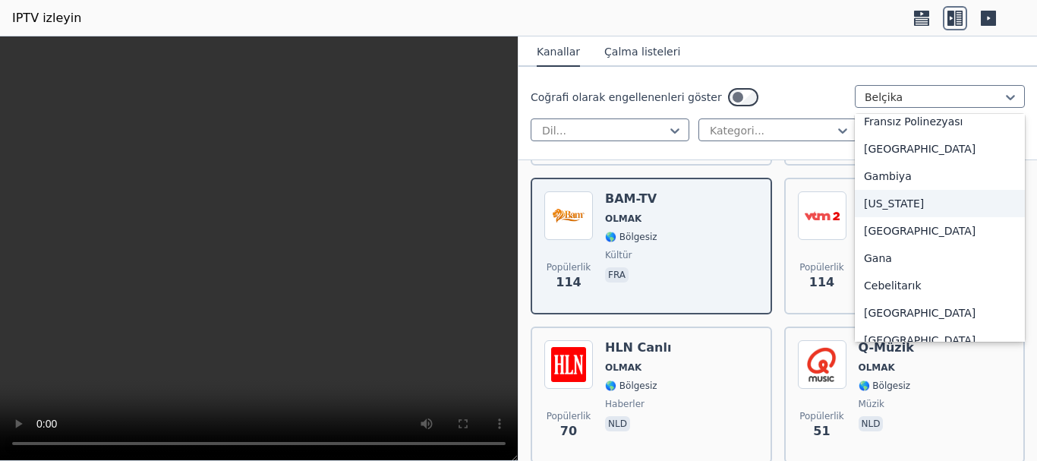
scroll to position [1795, 0]
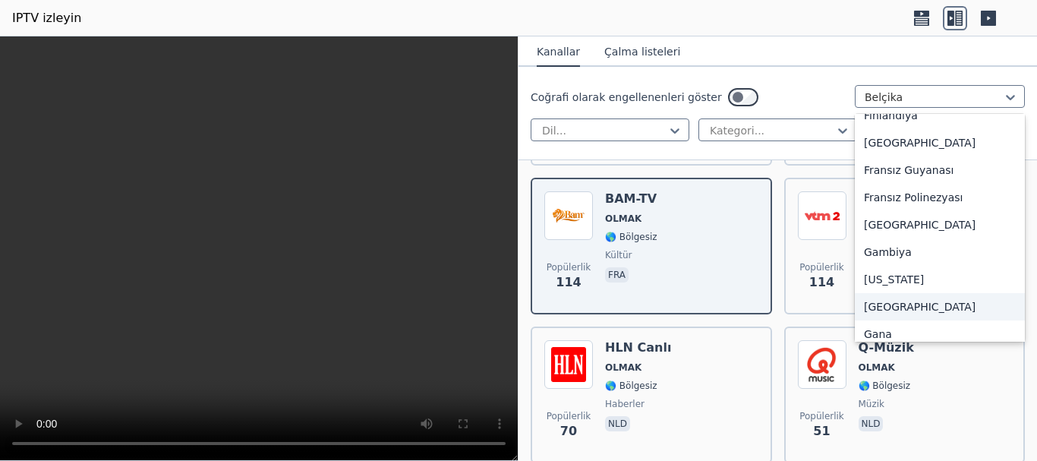
click at [886, 301] on font "[GEOGRAPHIC_DATA]" at bounding box center [920, 307] width 112 height 12
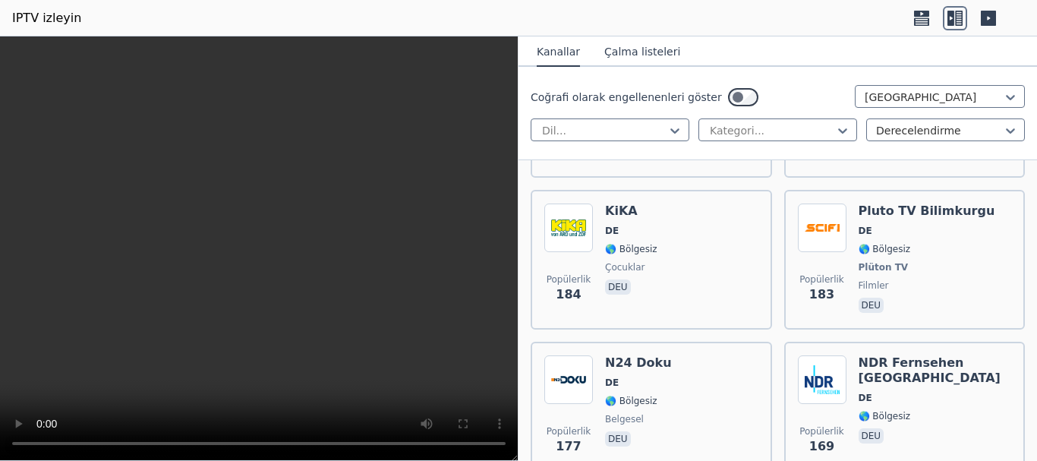
scroll to position [1519, 0]
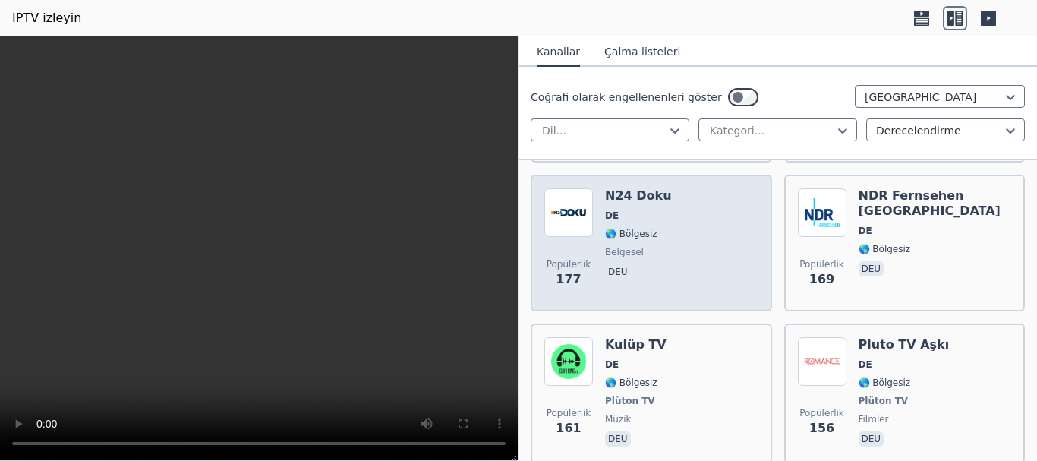
click at [642, 246] on span "belgesel" at bounding box center [638, 252] width 67 height 12
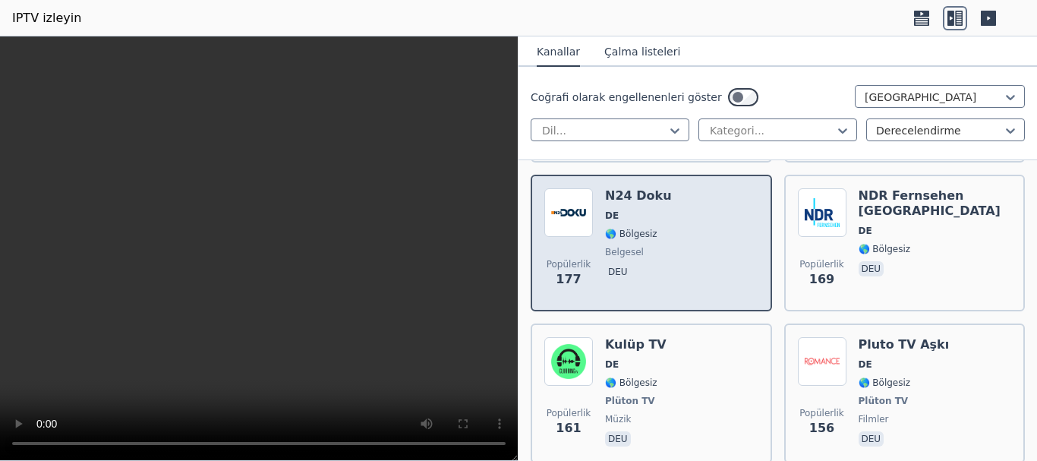
click at [642, 246] on span "belgesel" at bounding box center [638, 252] width 67 height 12
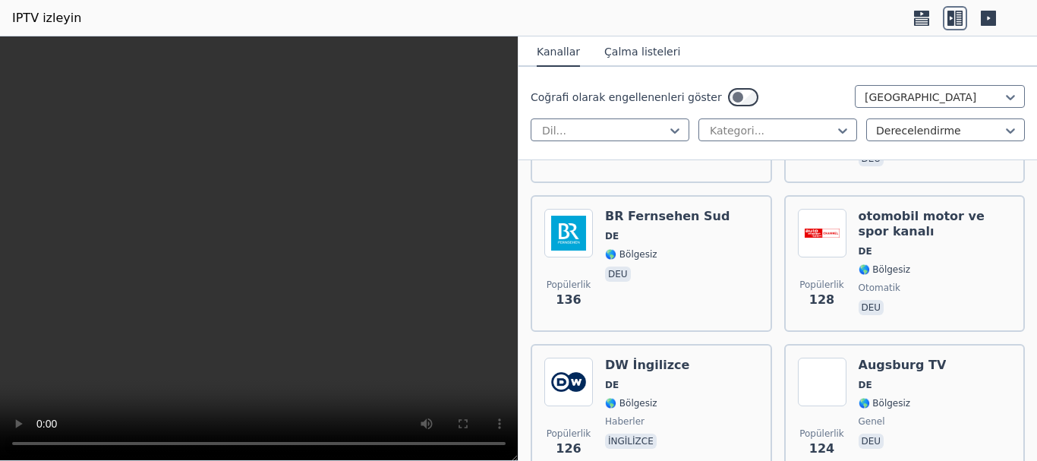
scroll to position [2278, 0]
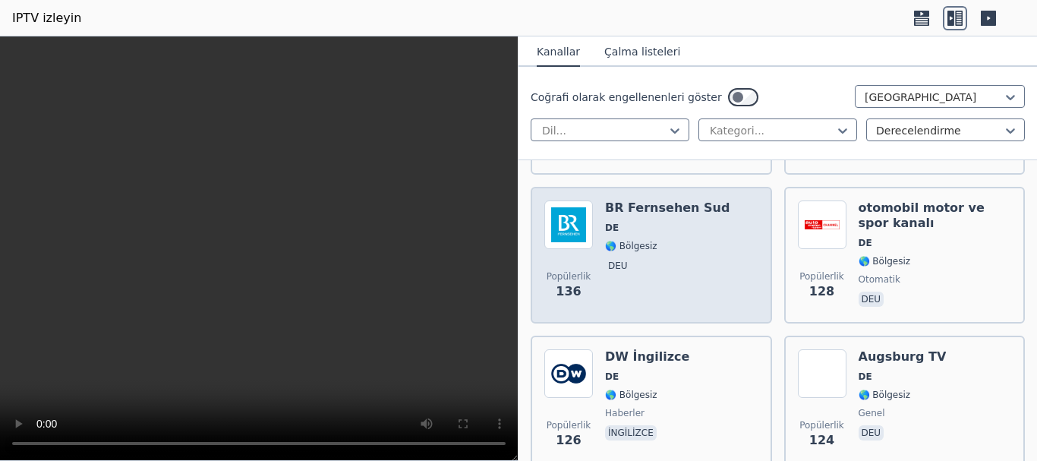
click at [660, 248] on span "🌎 Bölgesiz" at bounding box center [667, 246] width 125 height 12
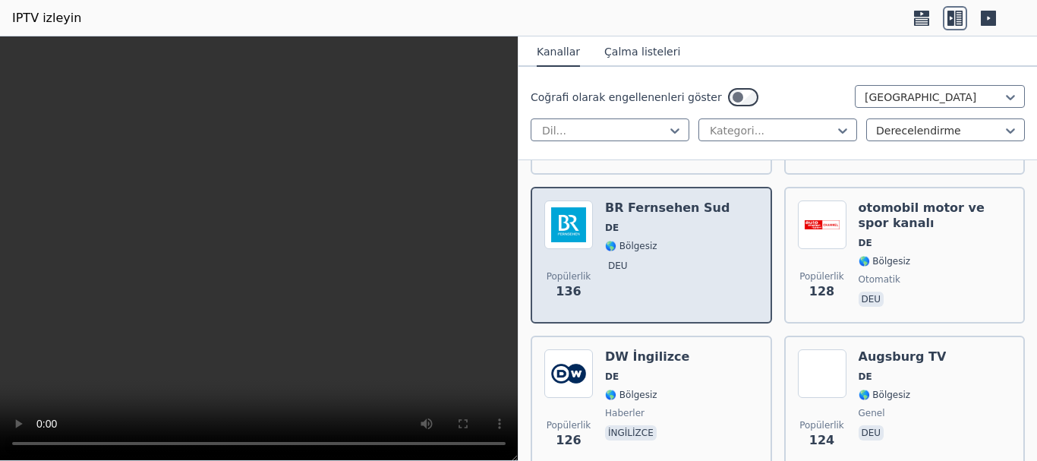
click at [660, 249] on span "🌎 Bölgesiz" at bounding box center [667, 246] width 125 height 12
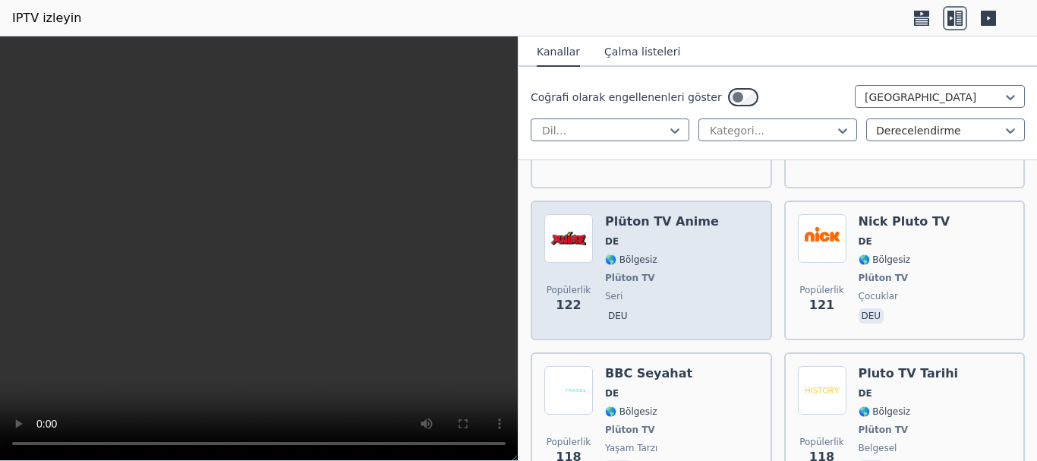
scroll to position [2658, 0]
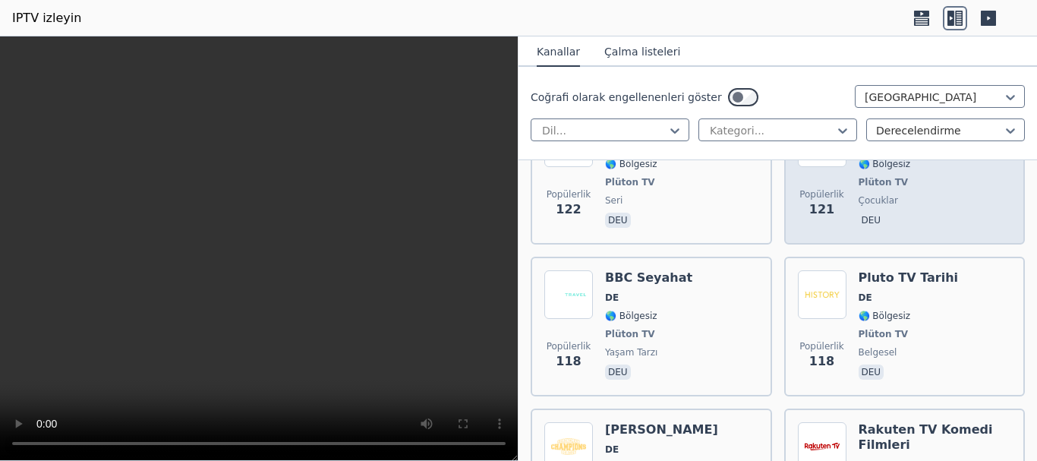
click at [881, 187] on font "Plüton TV" at bounding box center [884, 182] width 50 height 11
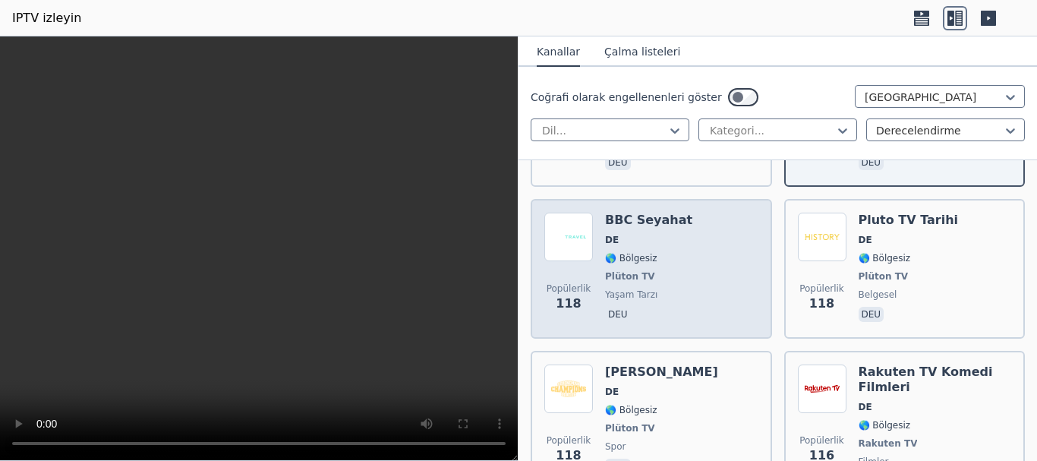
scroll to position [2809, 0]
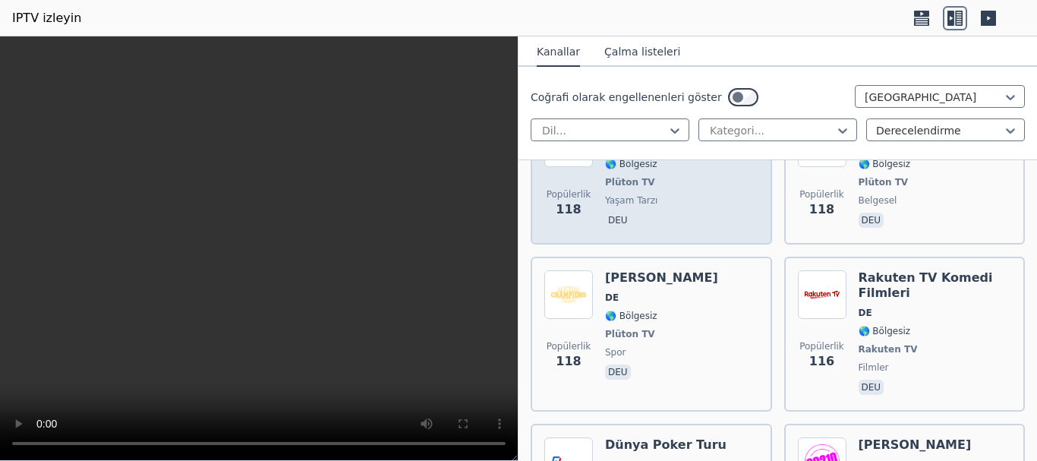
click at [650, 194] on span "yaşam tarzı" at bounding box center [648, 200] width 87 height 12
click at [649, 194] on span "yaşam tarzı" at bounding box center [648, 200] width 87 height 12
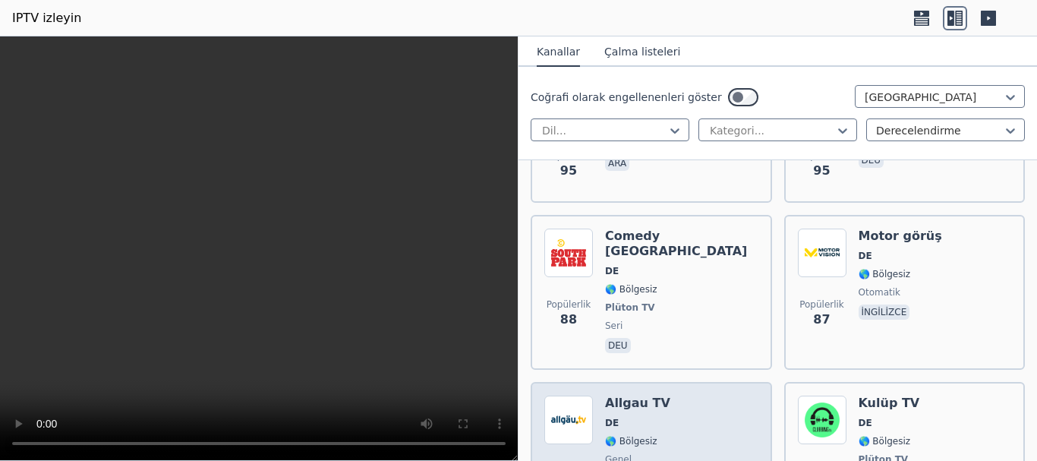
scroll to position [3797, 0]
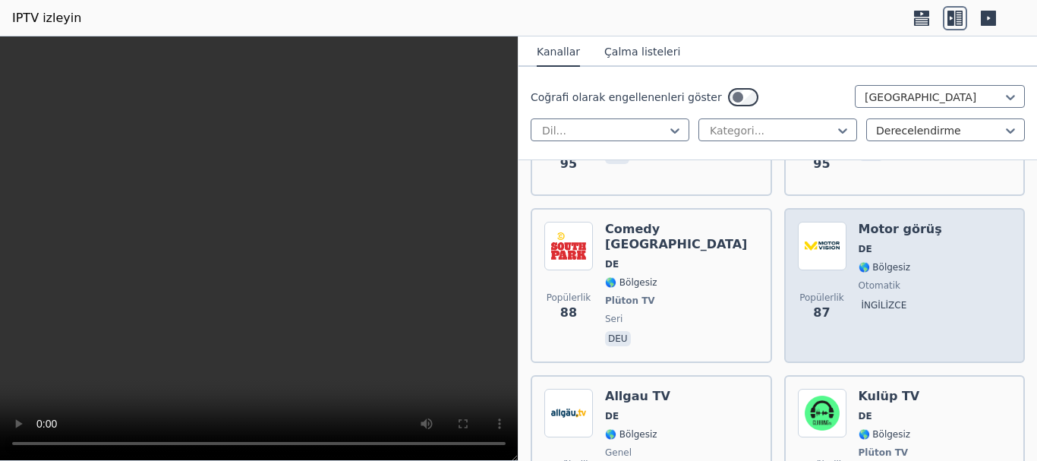
click at [876, 243] on span "DE" at bounding box center [901, 249] width 84 height 12
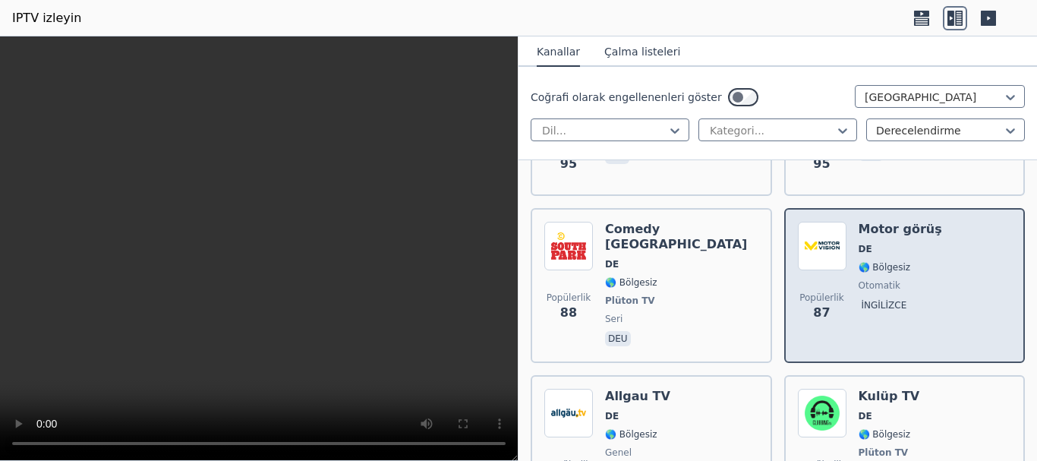
click at [876, 243] on span "DE" at bounding box center [901, 249] width 84 height 12
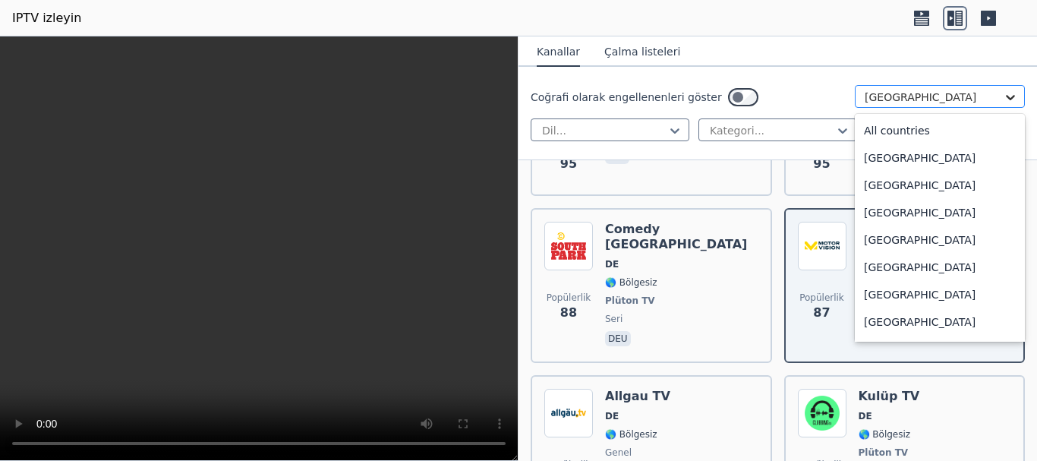
click at [1003, 95] on icon at bounding box center [1010, 97] width 15 height 15
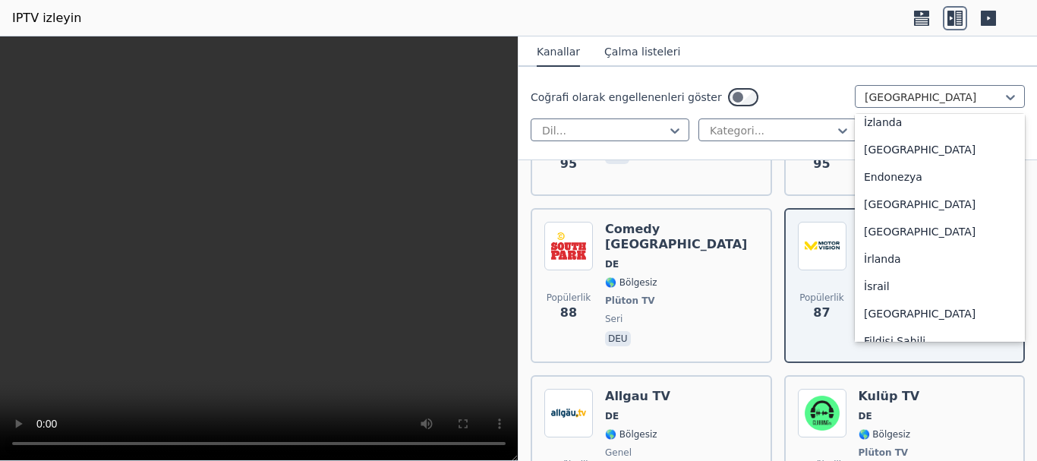
scroll to position [2527, 0]
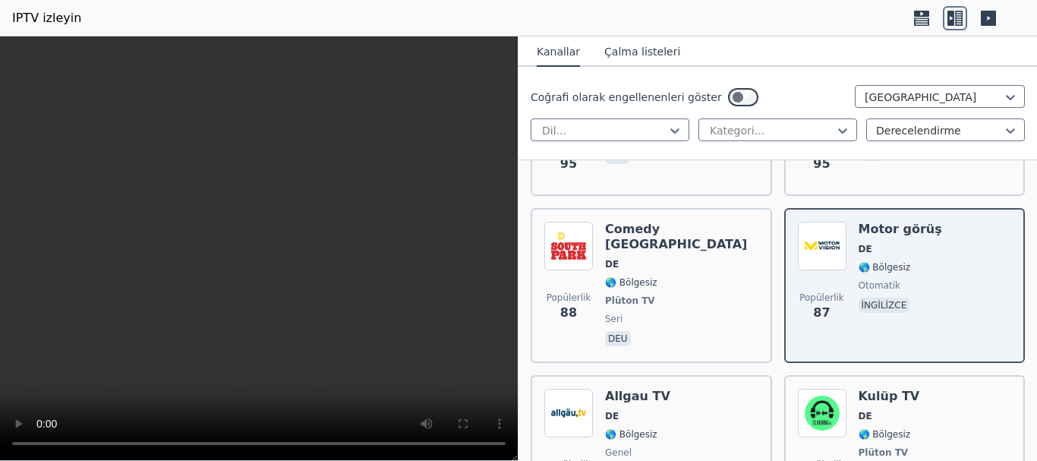
click at [992, 18] on icon at bounding box center [988, 18] width 15 height 15
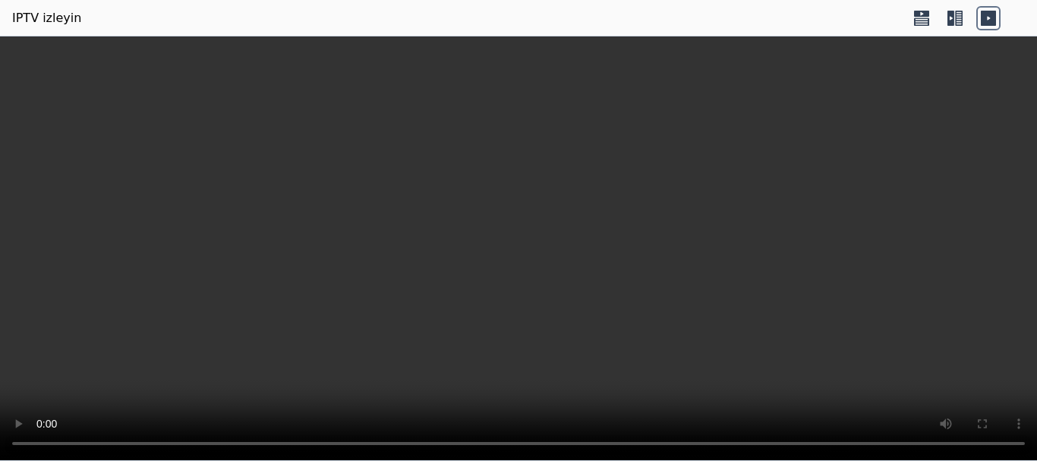
click at [949, 15] on icon at bounding box center [951, 18] width 7 height 15
